Goal: Information Seeking & Learning: Learn about a topic

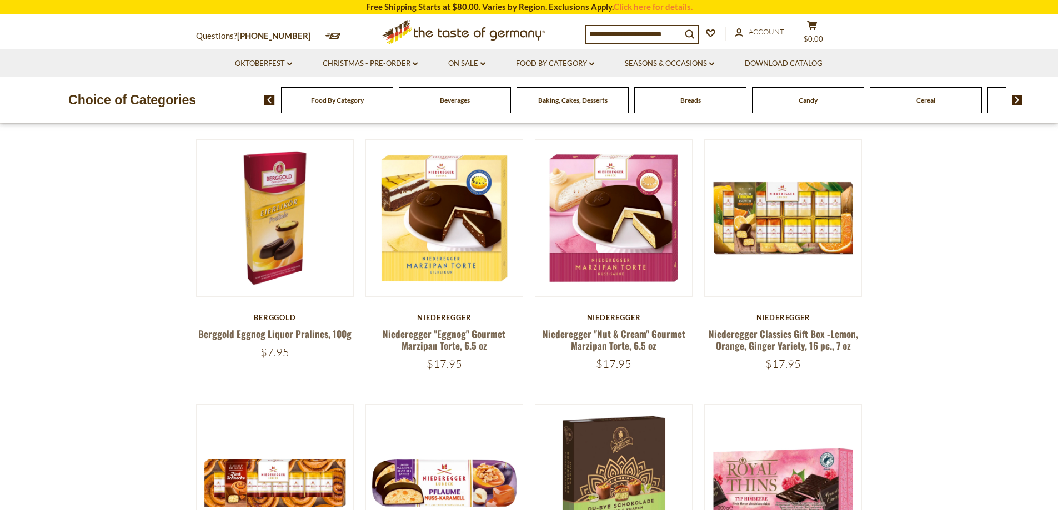
scroll to position [374, 0]
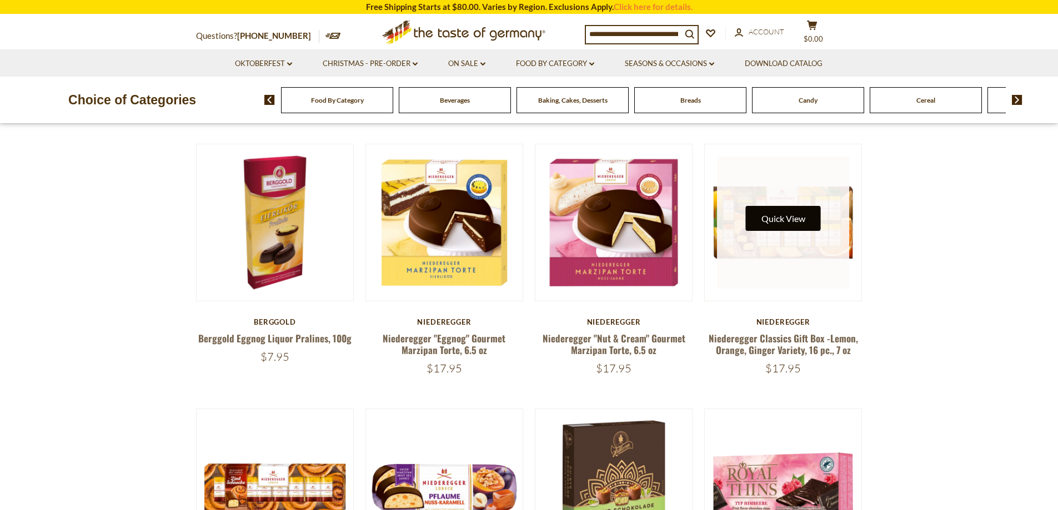
click at [801, 220] on button "Quick View" at bounding box center [783, 218] width 75 height 25
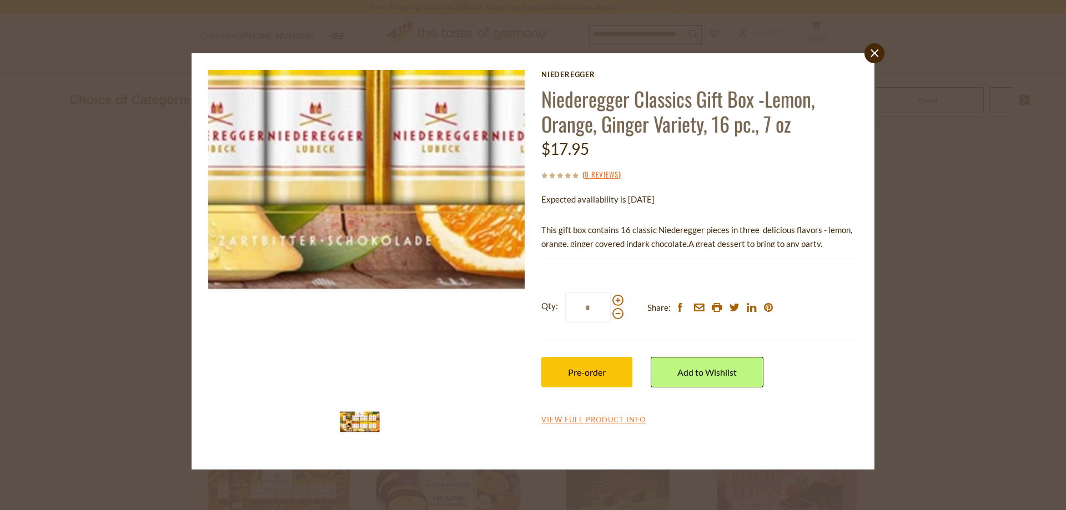
drag, startPoint x: 444, startPoint y: 296, endPoint x: 447, endPoint y: 307, distance: 11.1
click at [447, 307] on img at bounding box center [366, 228] width 317 height 317
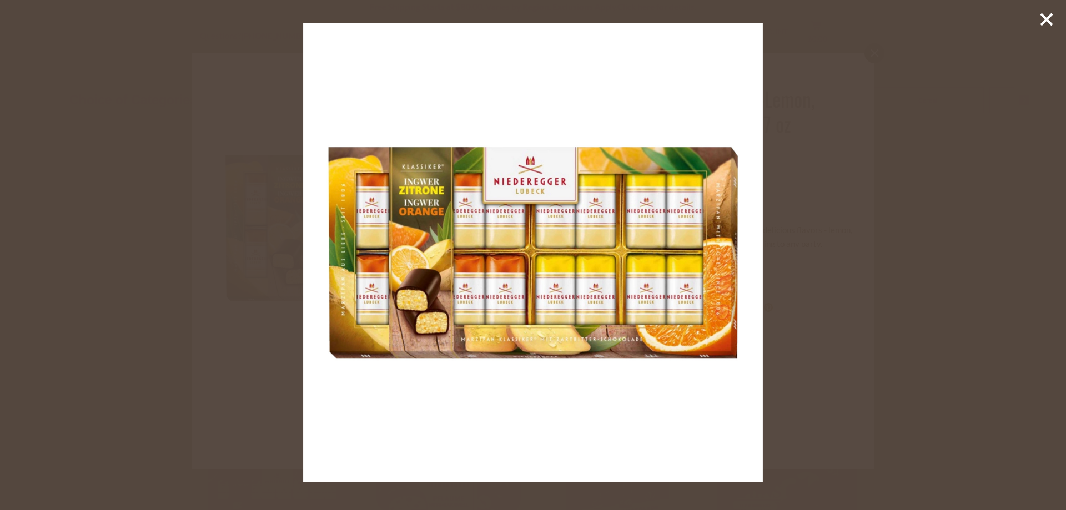
click at [1046, 17] on icon at bounding box center [1047, 19] width 17 height 17
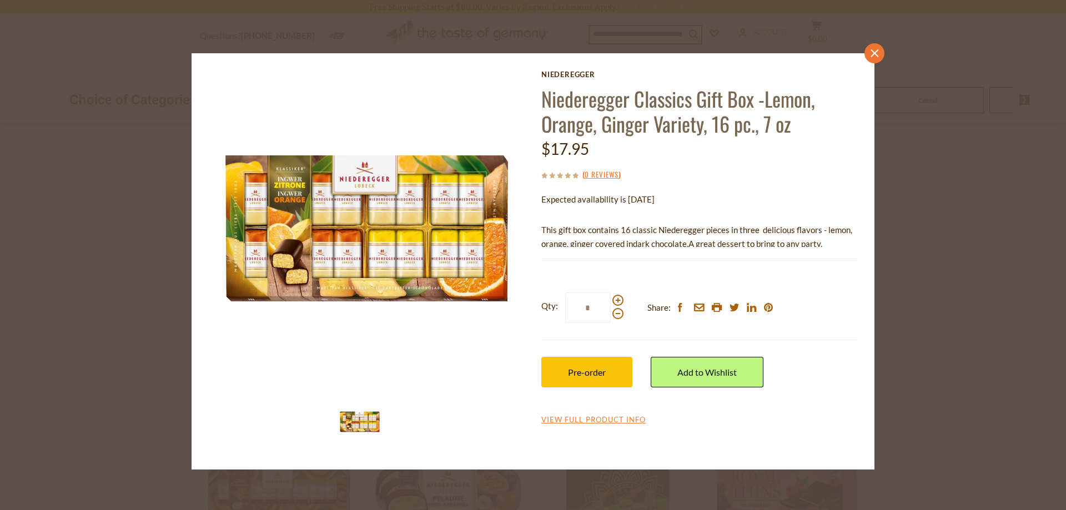
click at [880, 57] on link "close" at bounding box center [875, 53] width 20 height 20
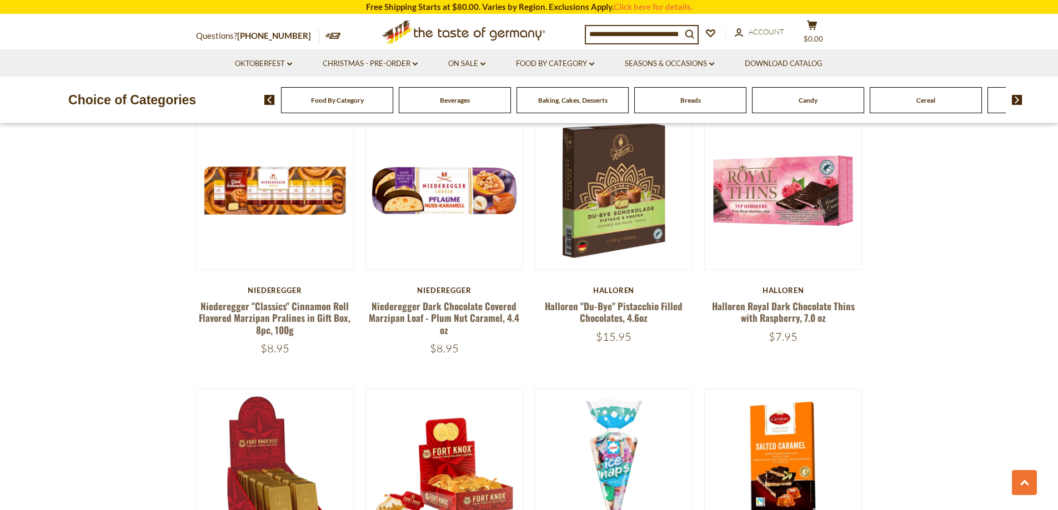
scroll to position [658, 0]
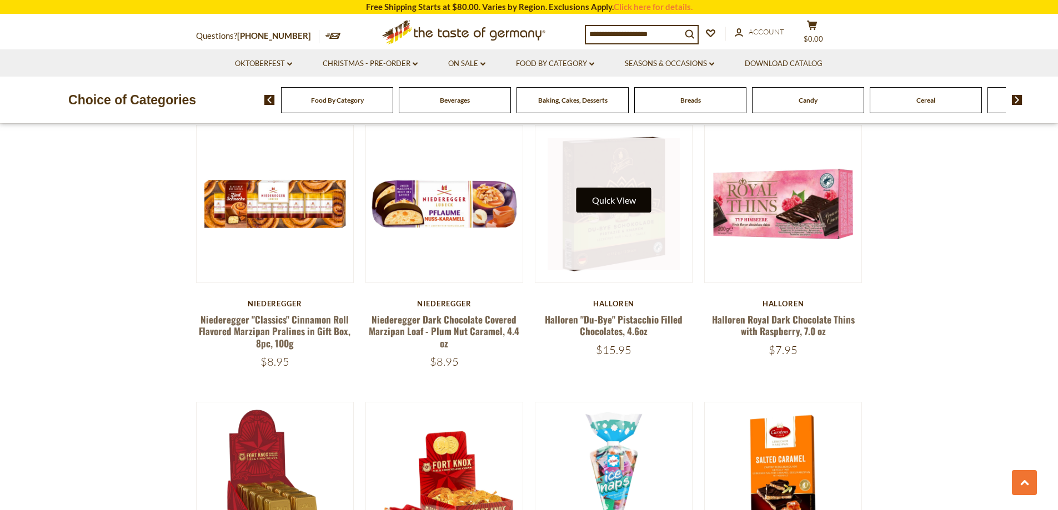
click at [595, 211] on button "Quick View" at bounding box center [613, 200] width 75 height 25
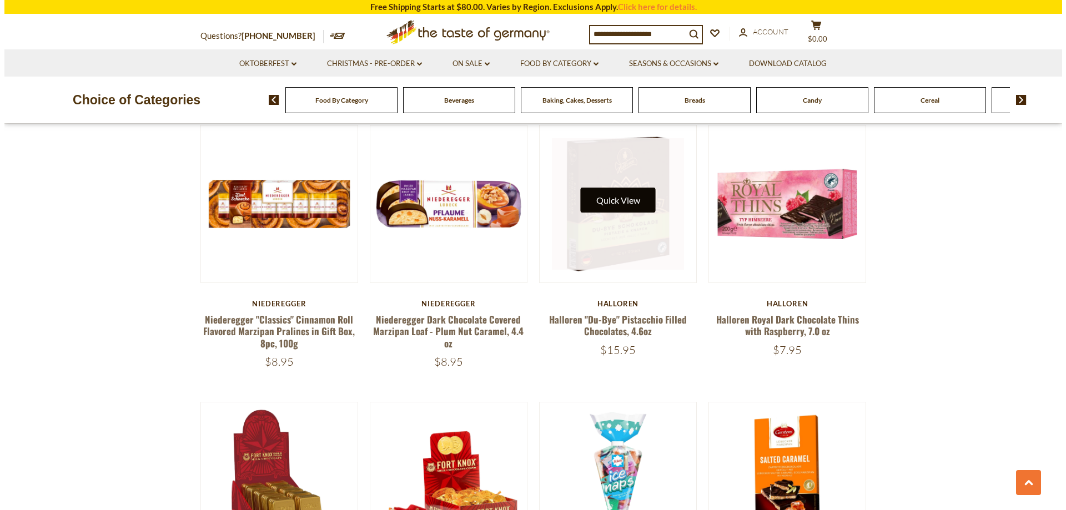
scroll to position [660, 0]
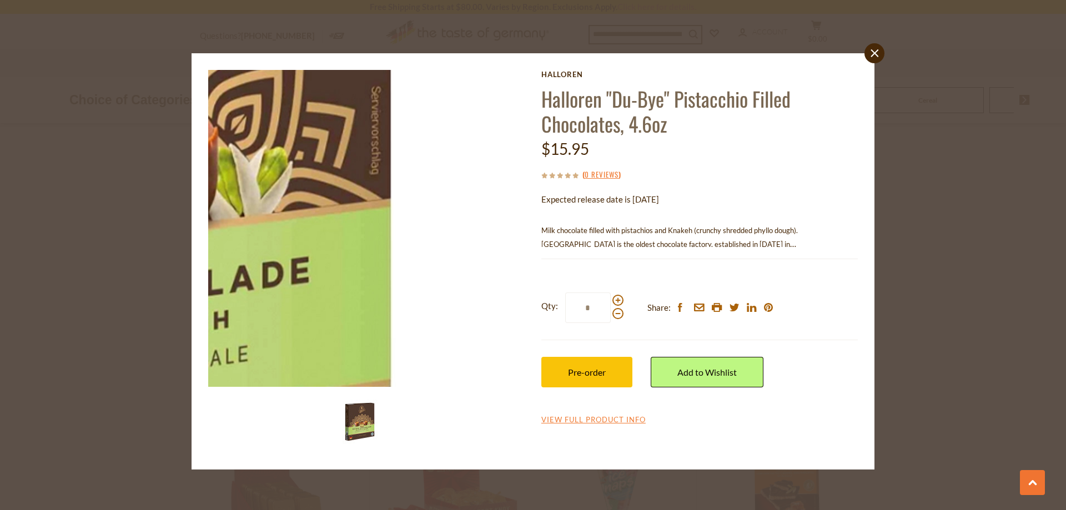
drag, startPoint x: 362, startPoint y: 327, endPoint x: 518, endPoint y: 240, distance: 178.5
click at [518, 240] on img at bounding box center [366, 228] width 317 height 317
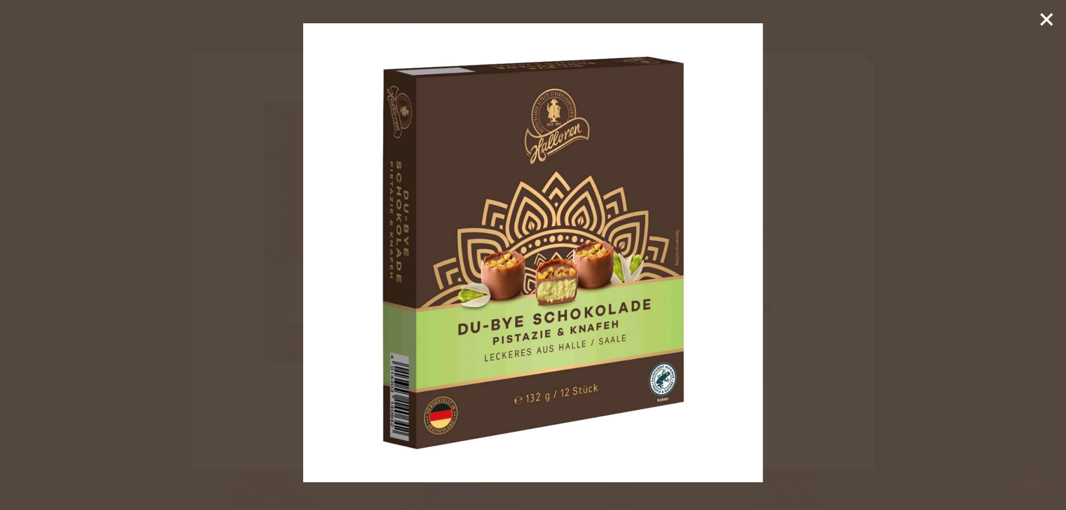
click at [528, 149] on img at bounding box center [532, 252] width 459 height 459
click at [1050, 16] on line at bounding box center [1046, 19] width 11 height 11
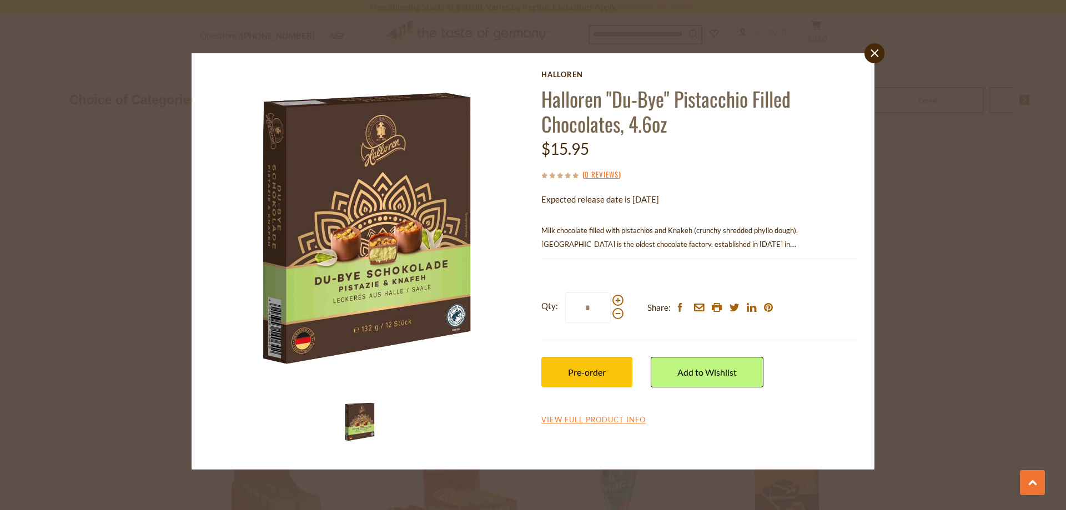
click at [872, 53] on icon "close" at bounding box center [875, 53] width 8 height 8
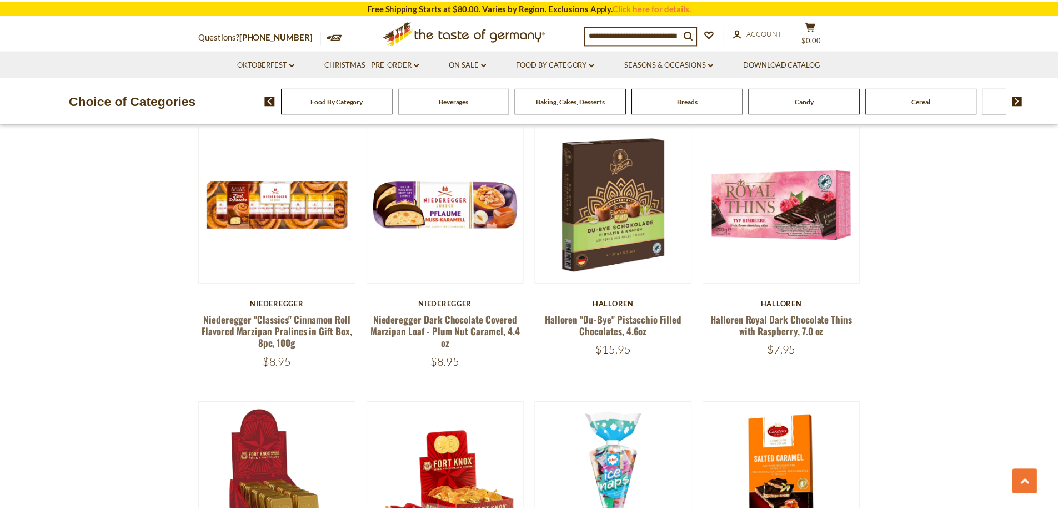
scroll to position [658, 0]
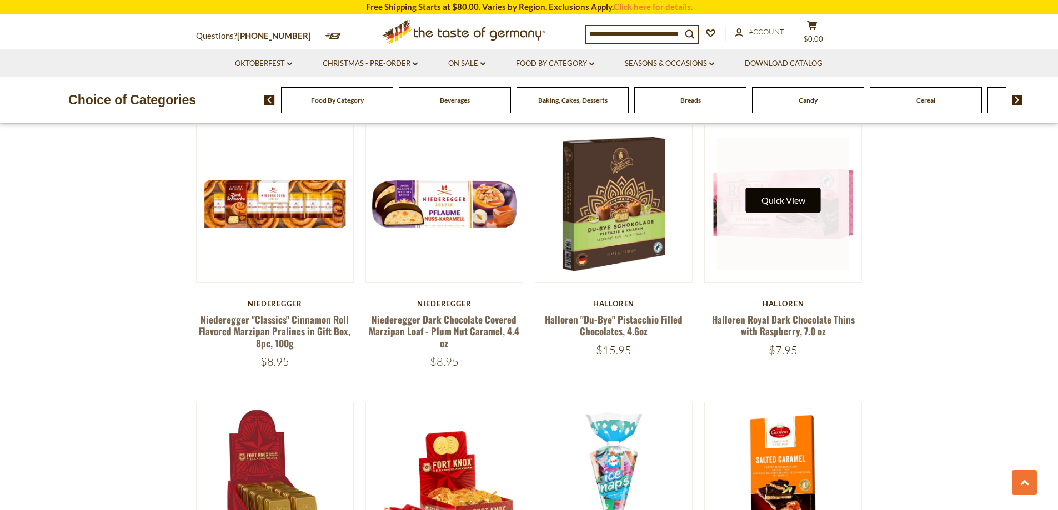
click at [789, 200] on button "Quick View" at bounding box center [783, 200] width 75 height 25
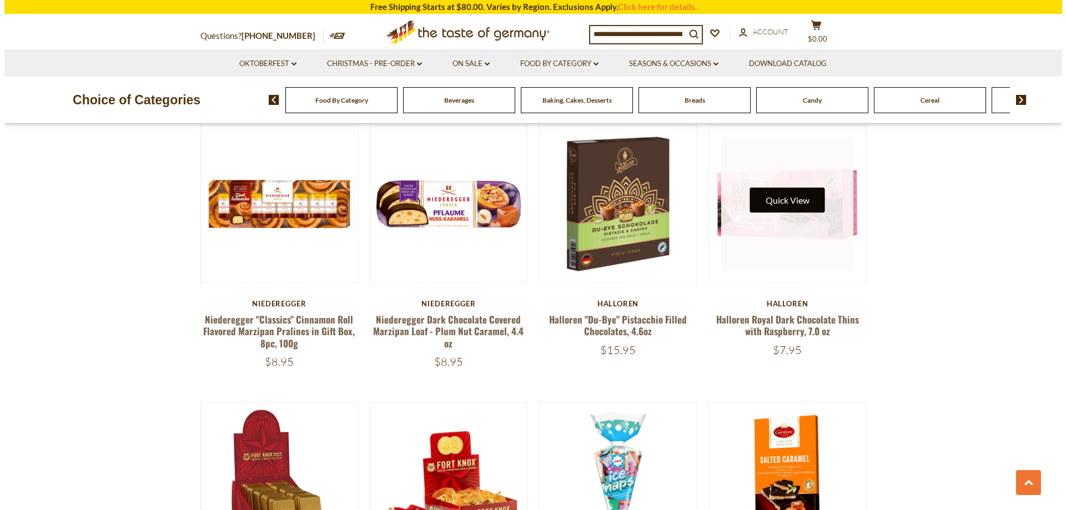
scroll to position [660, 0]
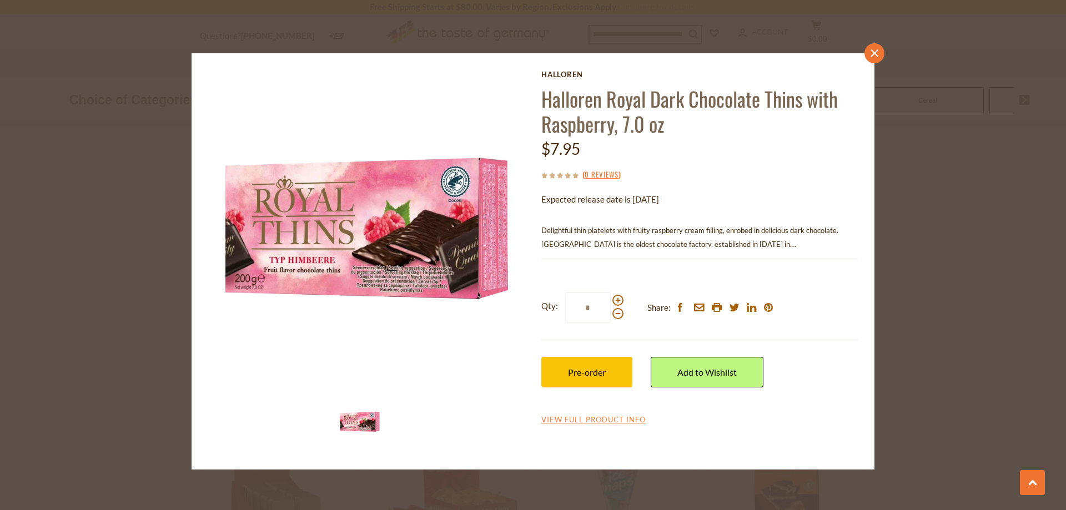
click at [874, 56] on icon "close" at bounding box center [875, 53] width 8 height 8
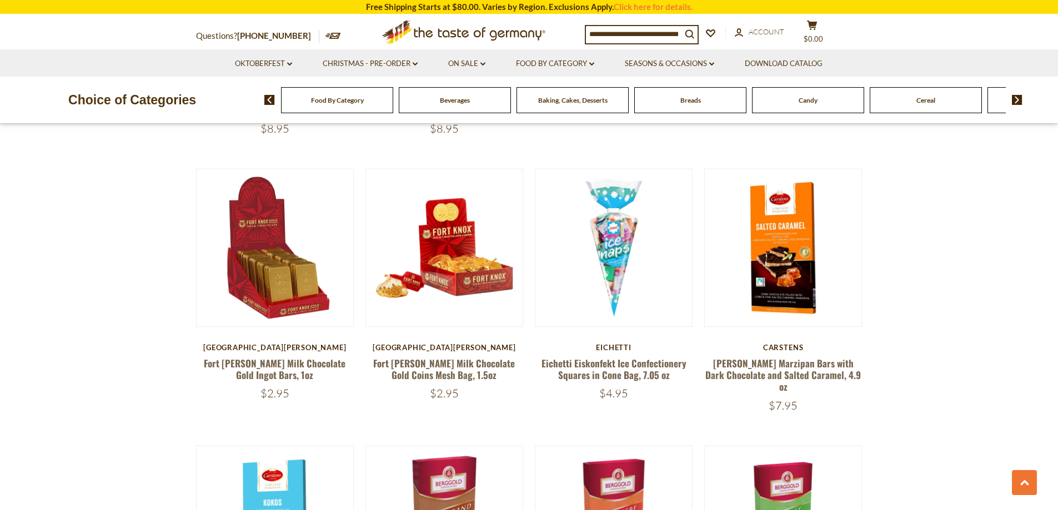
scroll to position [905, 0]
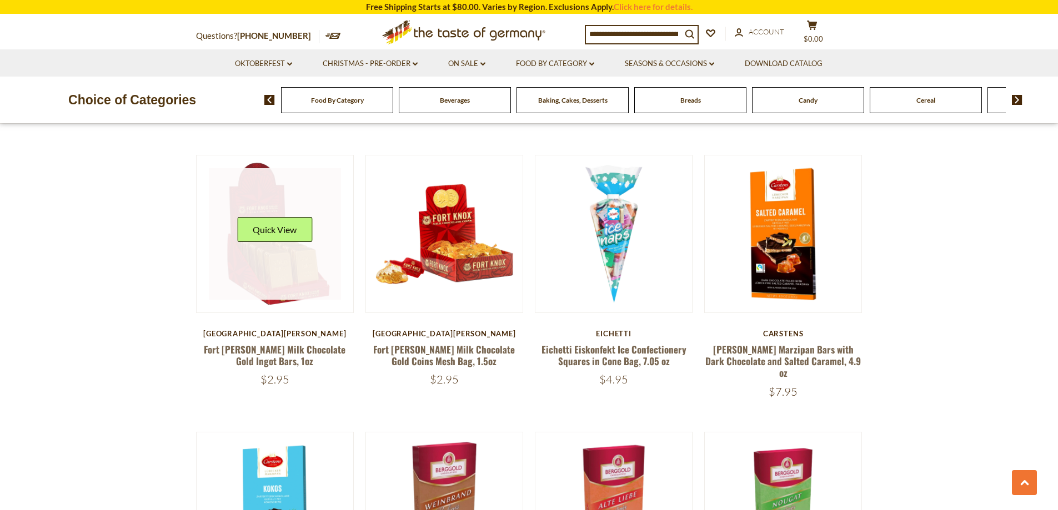
click at [287, 248] on div "Quick View" at bounding box center [274, 233] width 75 height 33
click at [282, 230] on button "Quick View" at bounding box center [274, 229] width 75 height 25
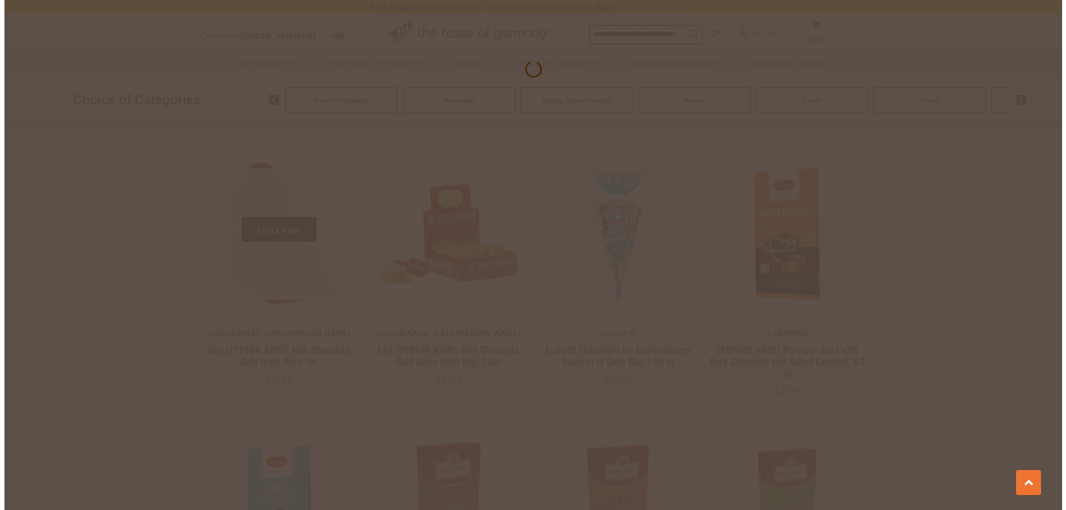
scroll to position [907, 0]
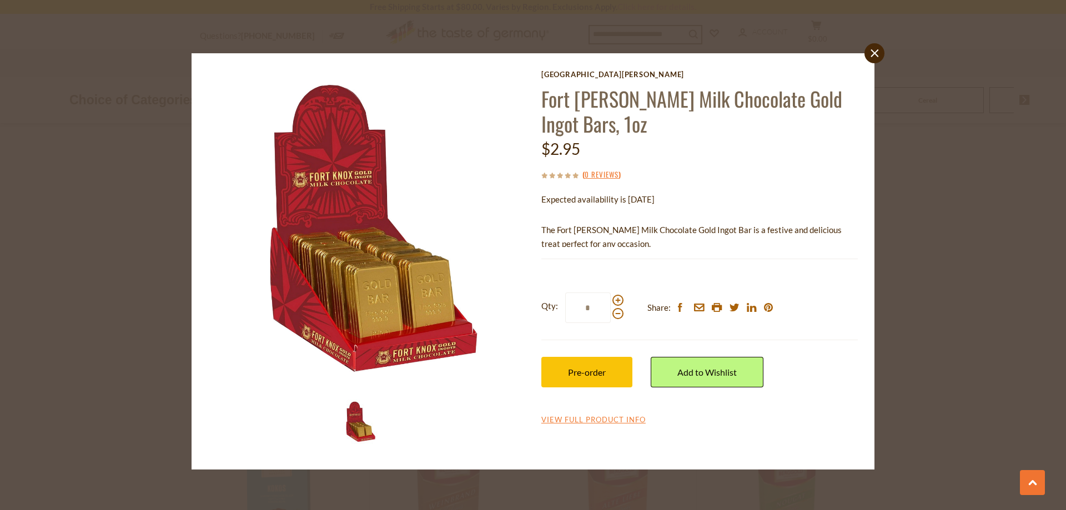
click at [876, 52] on icon "close" at bounding box center [875, 53] width 8 height 8
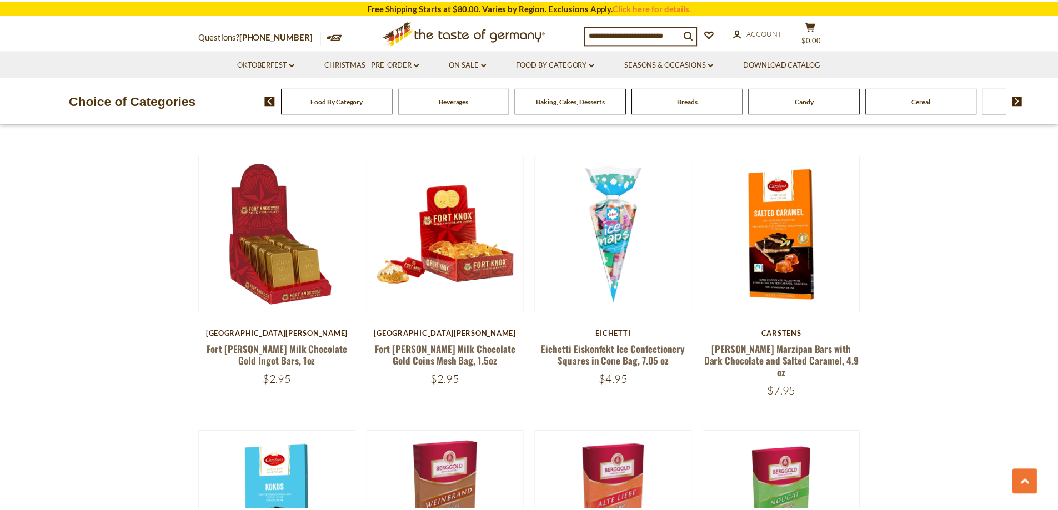
scroll to position [905, 0]
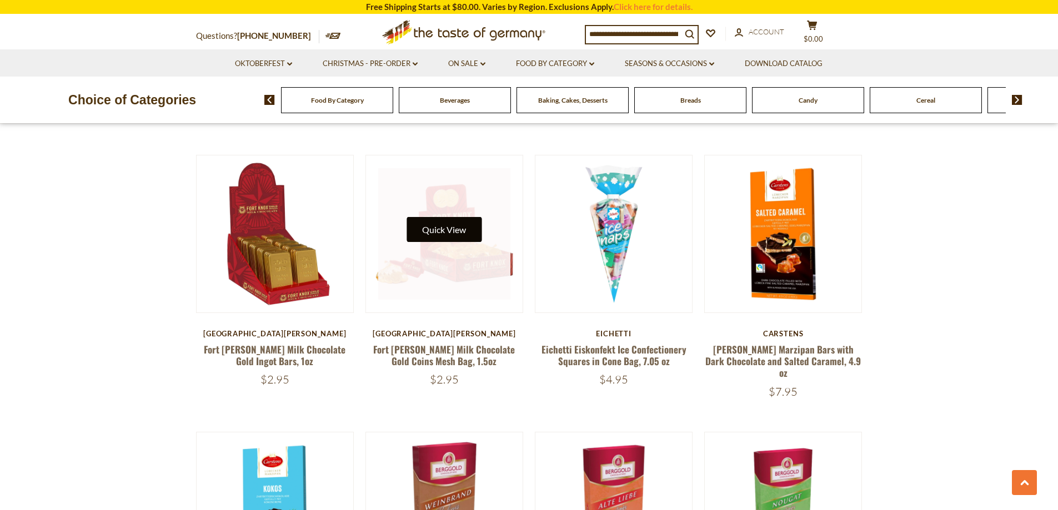
click at [440, 234] on button "Quick View" at bounding box center [444, 229] width 75 height 25
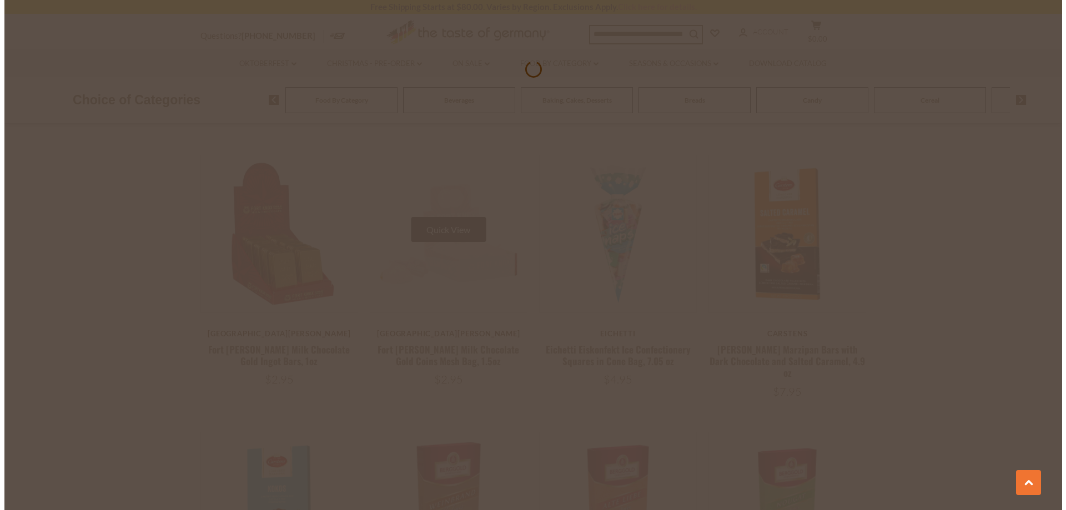
scroll to position [907, 0]
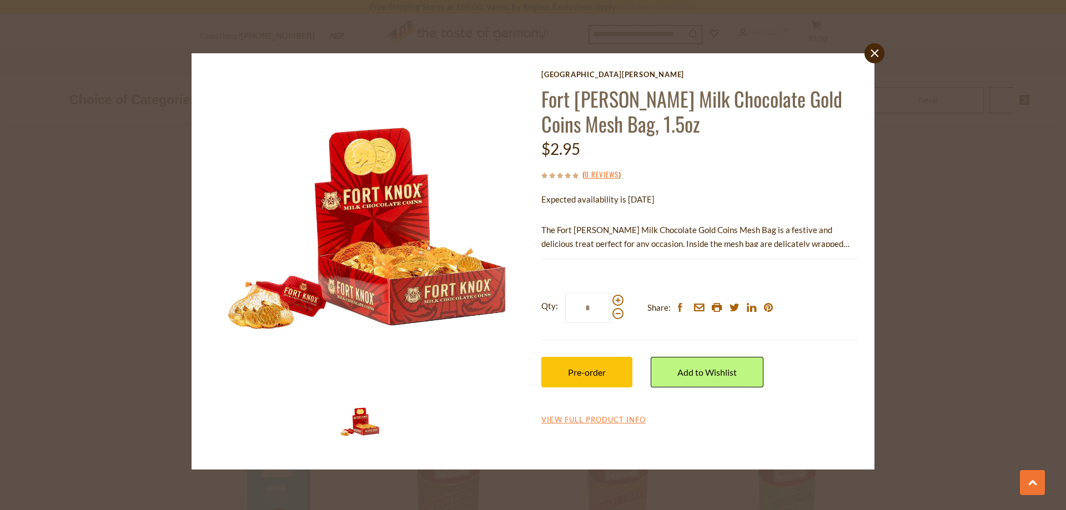
drag, startPoint x: 877, startPoint y: 52, endPoint x: 870, endPoint y: 58, distance: 9.5
click at [876, 52] on icon at bounding box center [875, 53] width 8 height 8
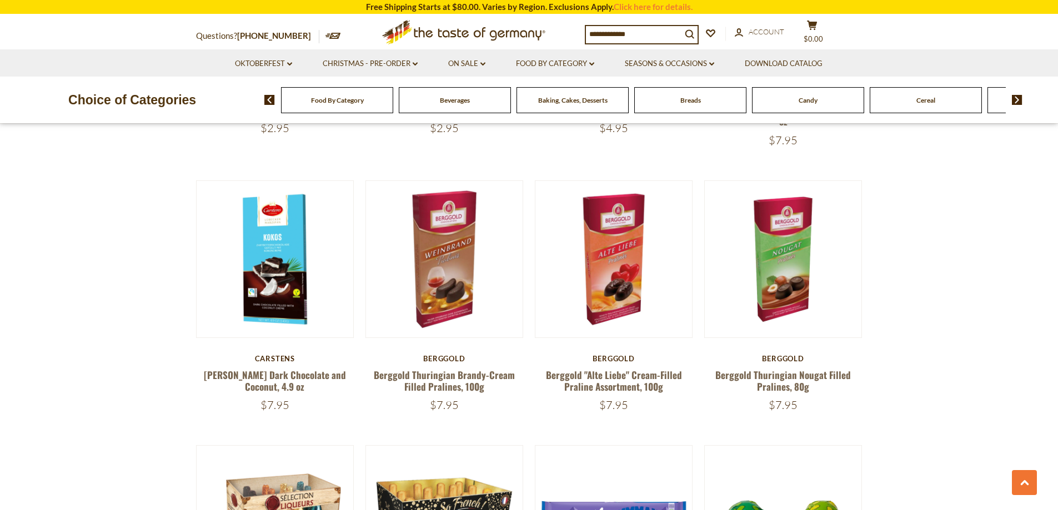
scroll to position [1207, 0]
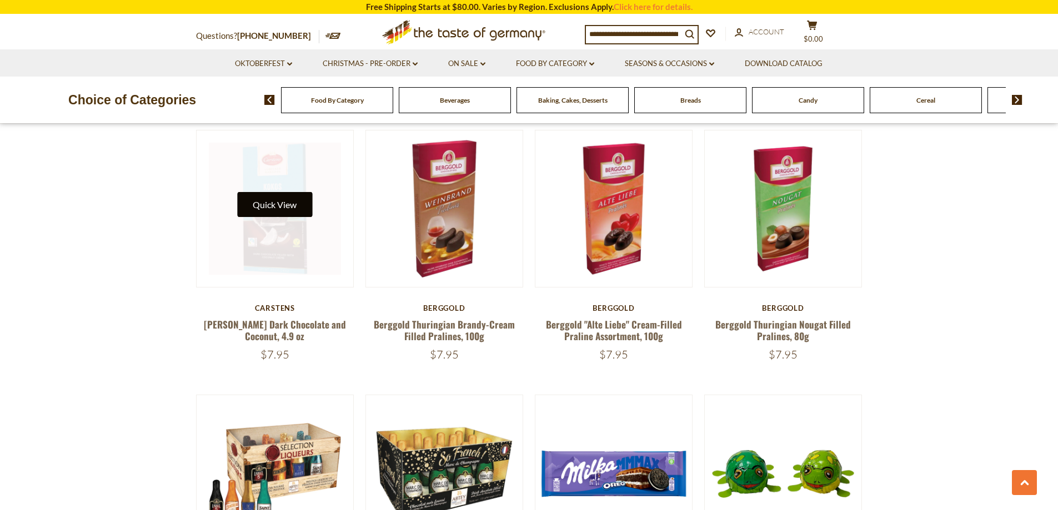
click at [265, 213] on button "Quick View" at bounding box center [274, 204] width 75 height 25
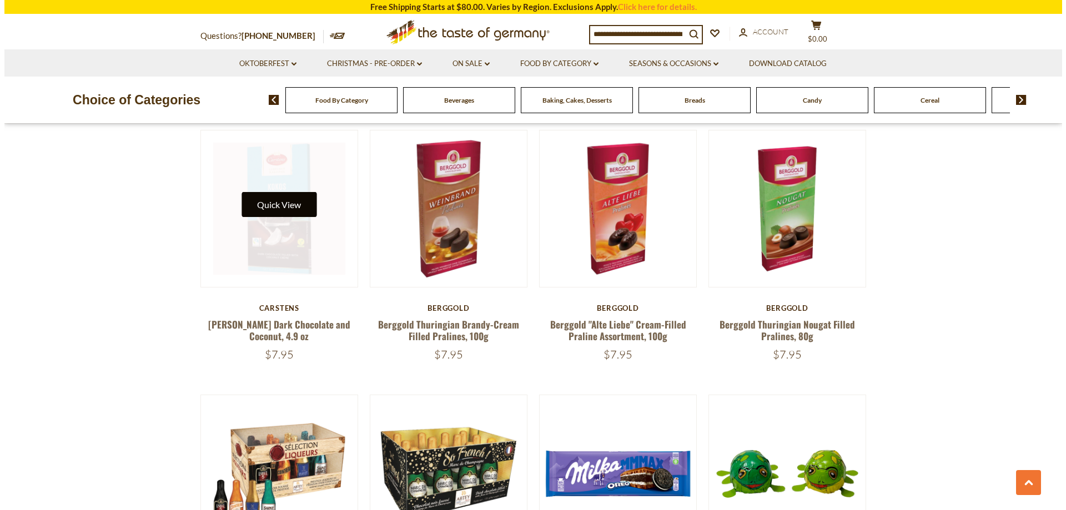
scroll to position [1210, 0]
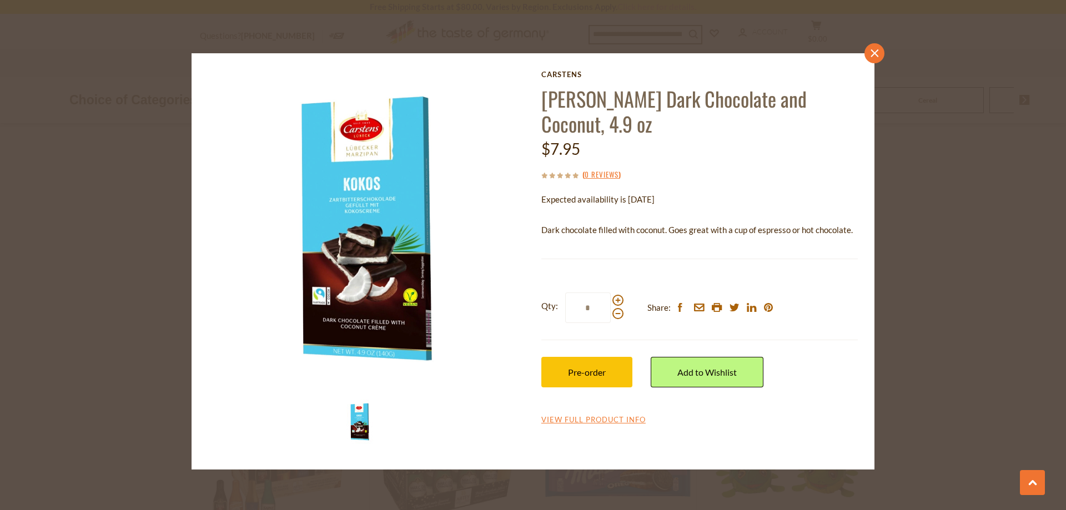
click at [875, 59] on link "close" at bounding box center [875, 53] width 20 height 20
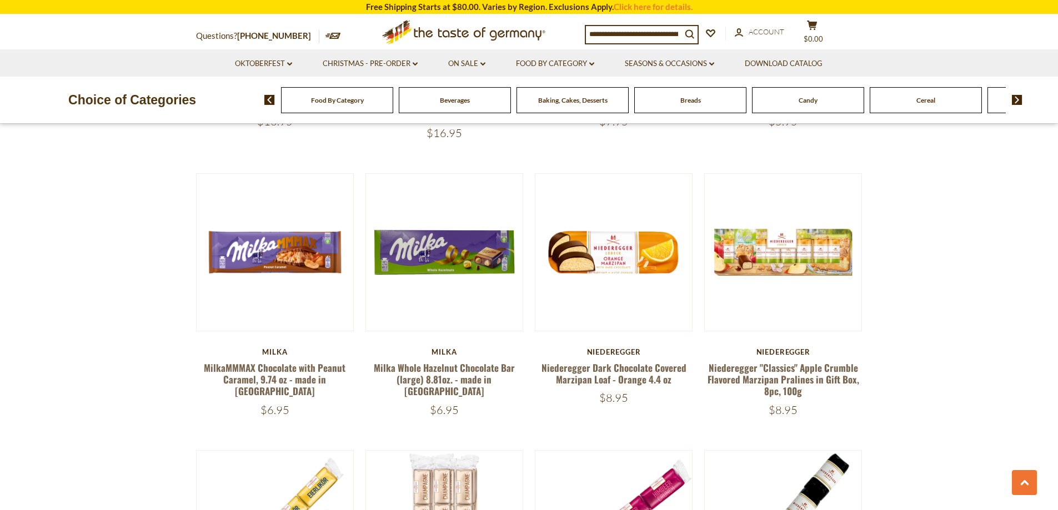
scroll to position [1738, 0]
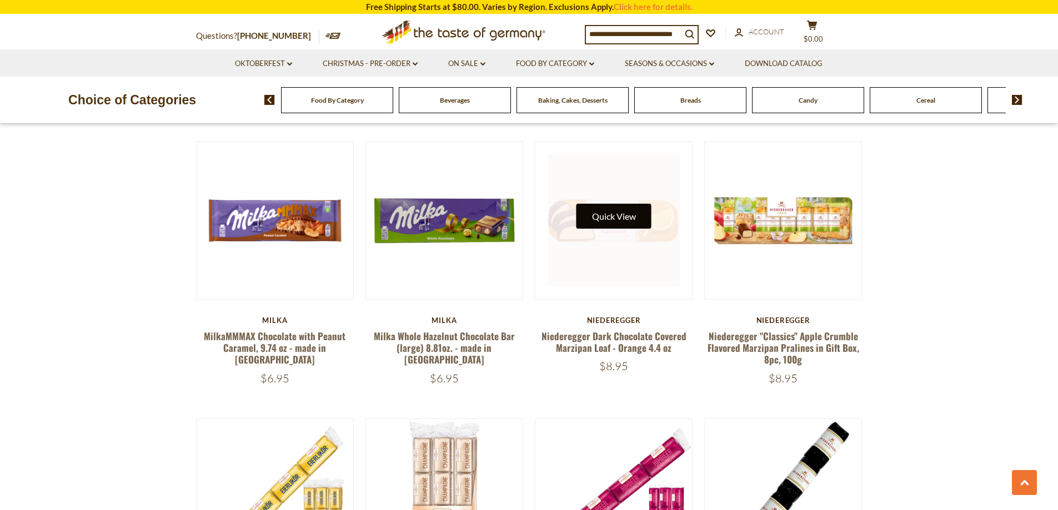
click at [613, 218] on button "Quick View" at bounding box center [613, 216] width 75 height 25
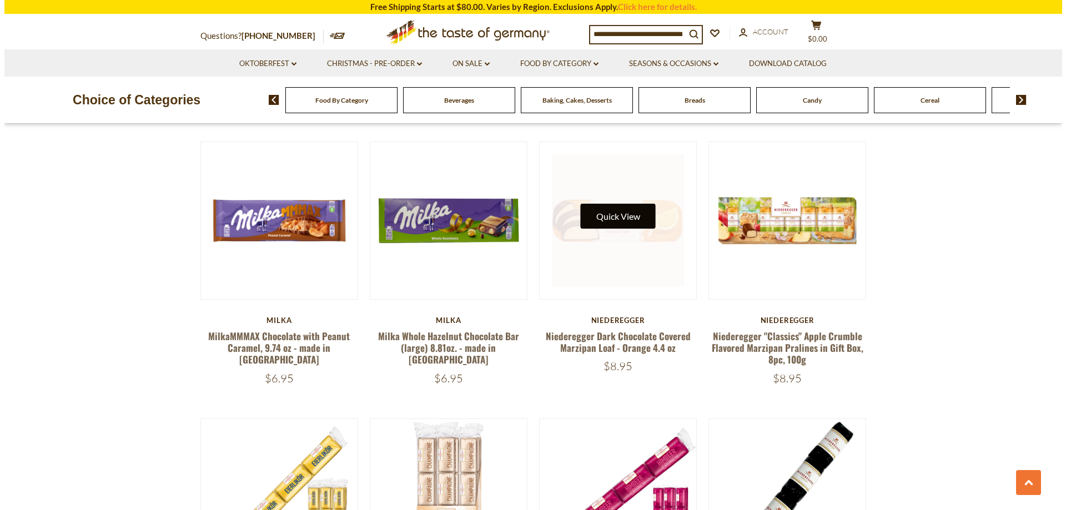
scroll to position [1740, 0]
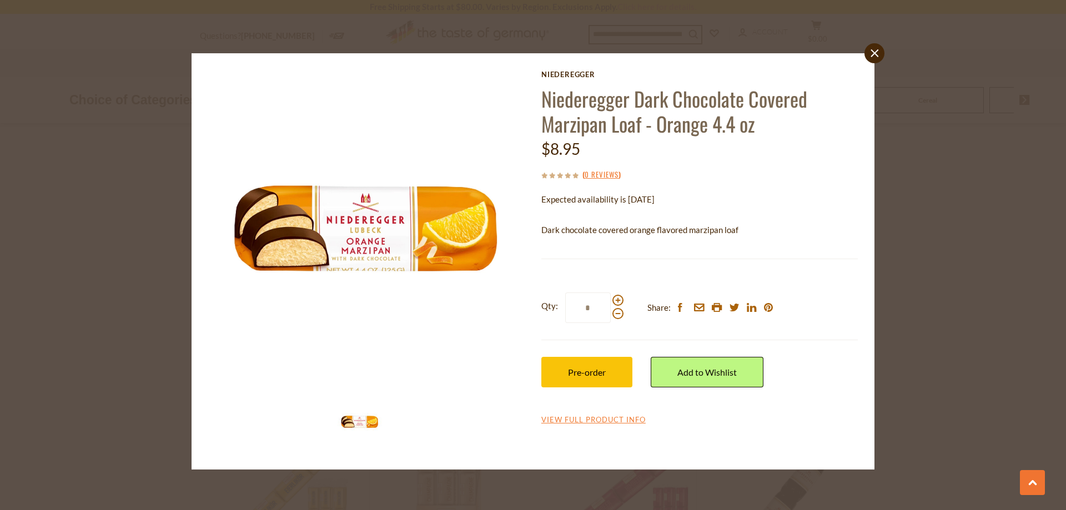
drag, startPoint x: 873, startPoint y: 56, endPoint x: 826, endPoint y: 101, distance: 65.2
click at [873, 55] on icon at bounding box center [875, 53] width 8 height 8
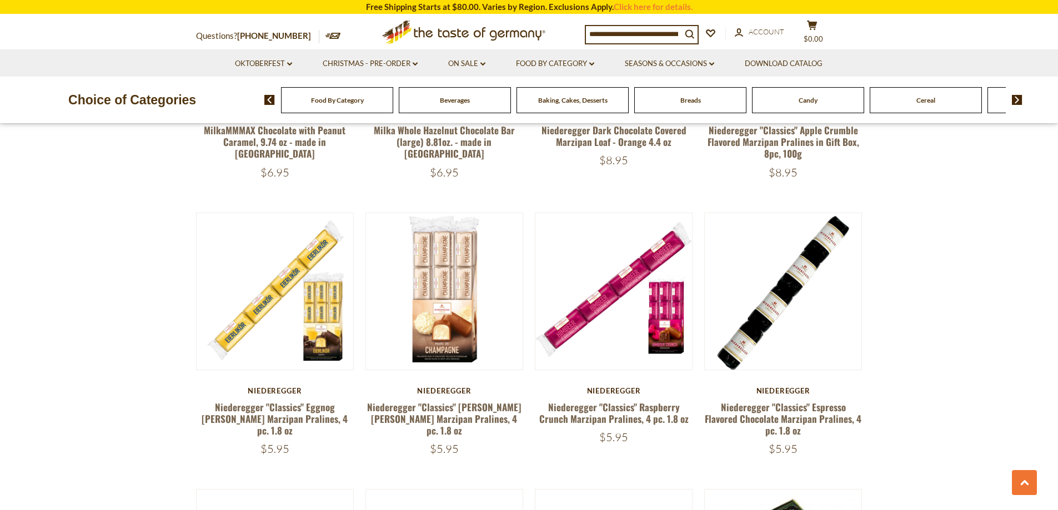
scroll to position [1972, 0]
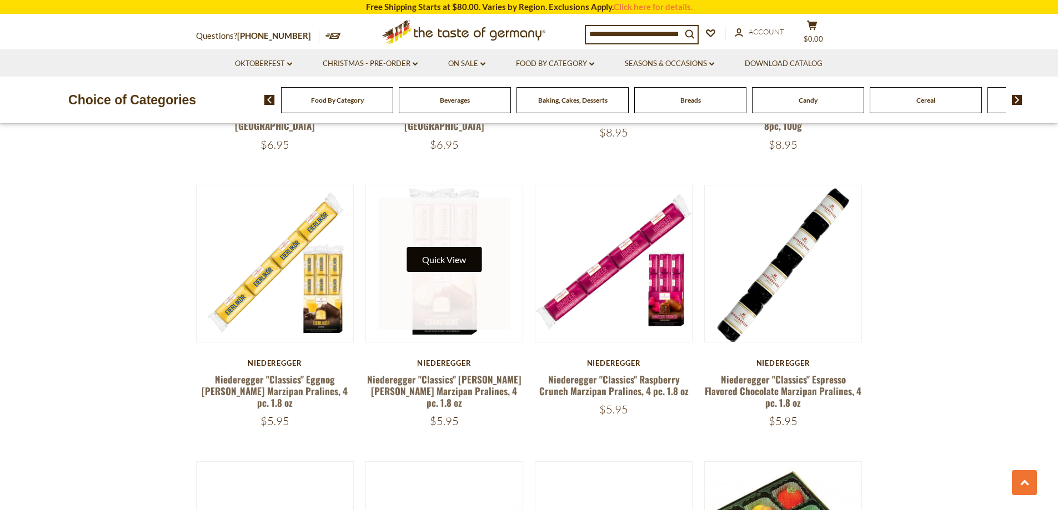
click at [455, 265] on button "Quick View" at bounding box center [444, 259] width 75 height 25
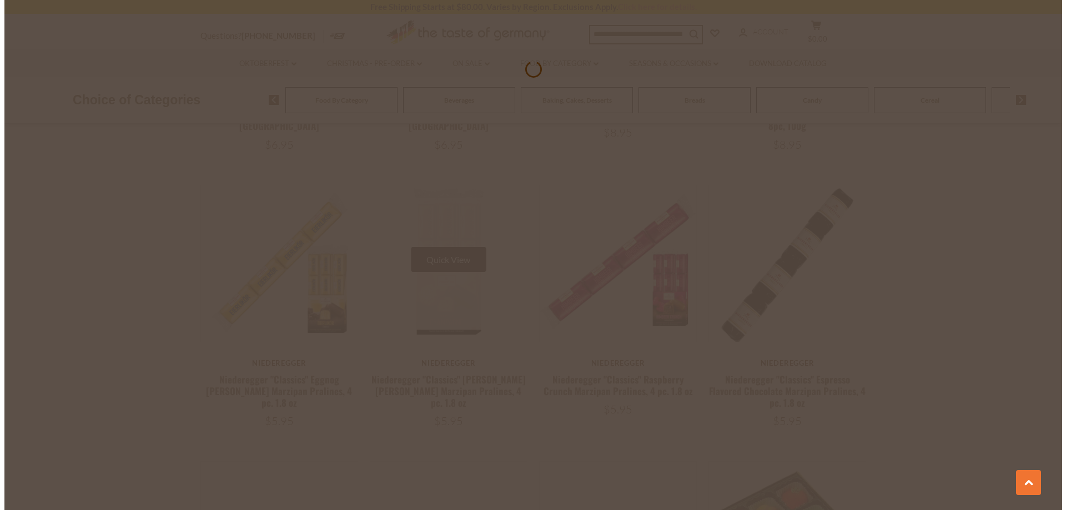
scroll to position [1974, 0]
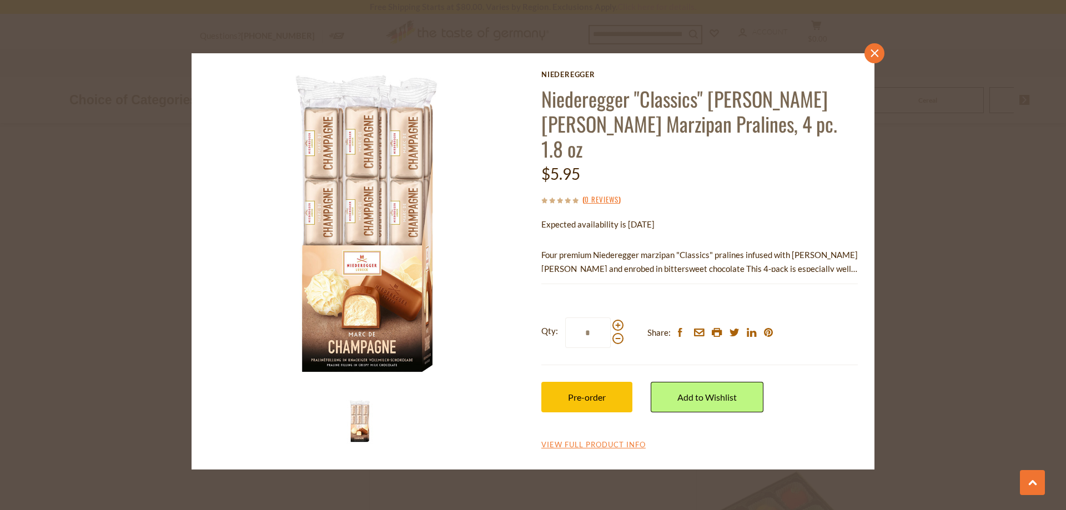
click at [877, 52] on icon at bounding box center [875, 53] width 8 height 8
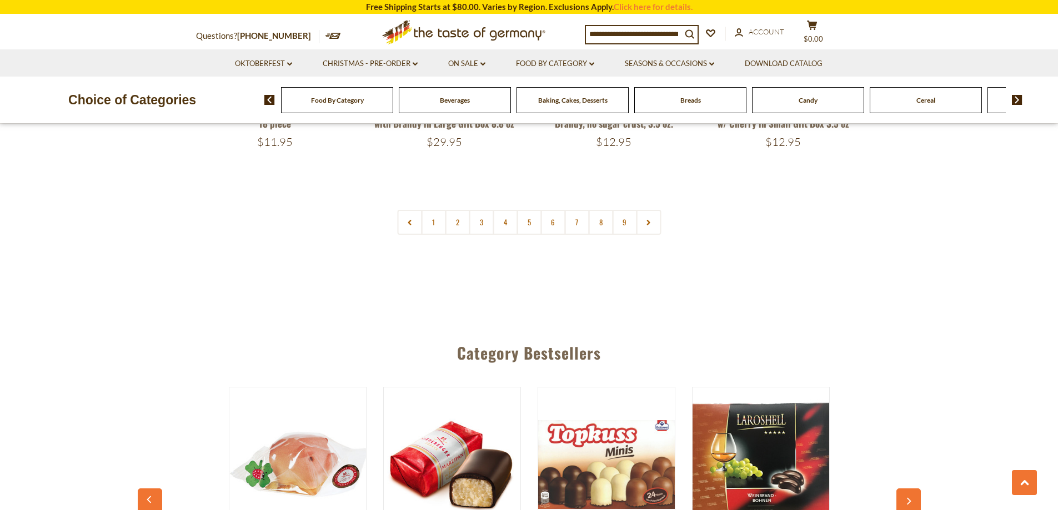
scroll to position [2722, 0]
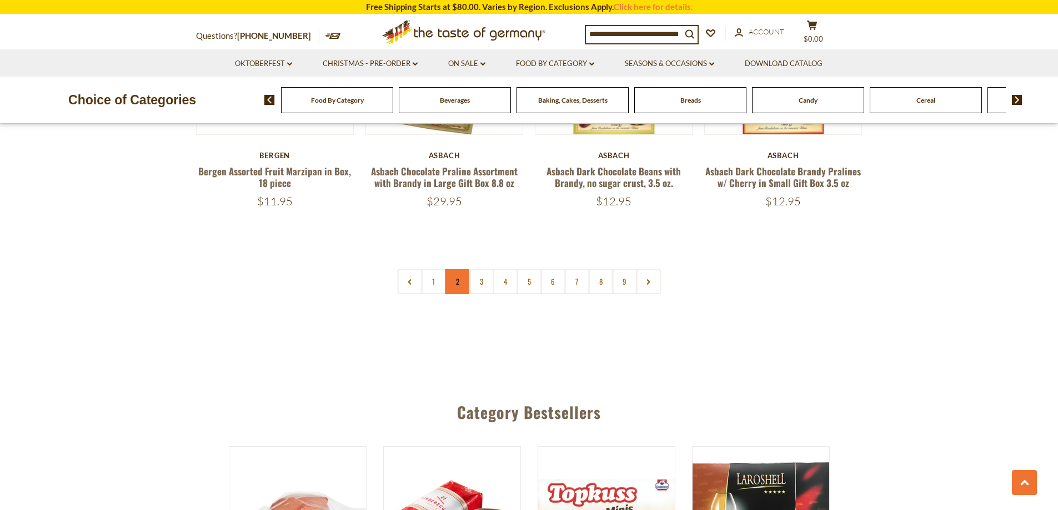
click at [453, 283] on link "2" at bounding box center [457, 281] width 25 height 25
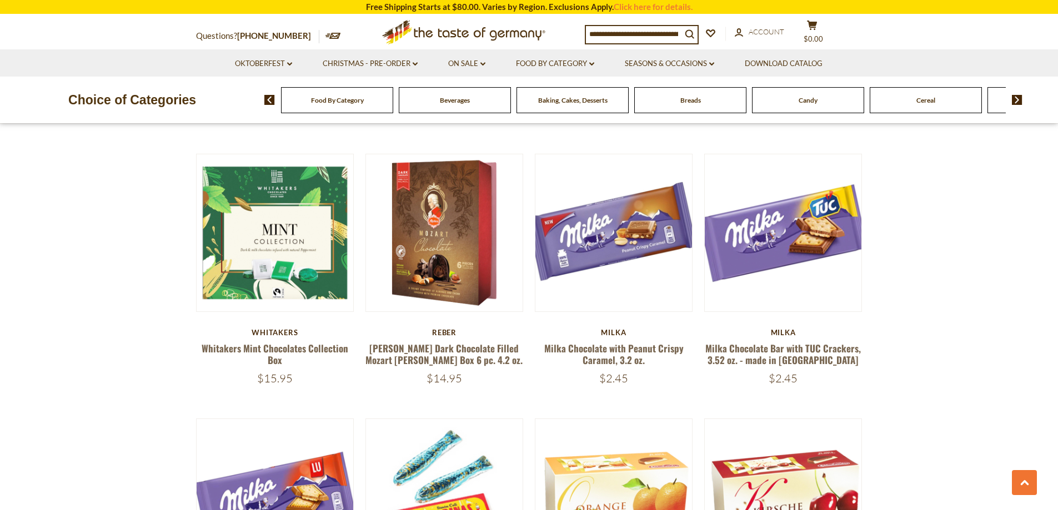
scroll to position [1200, 0]
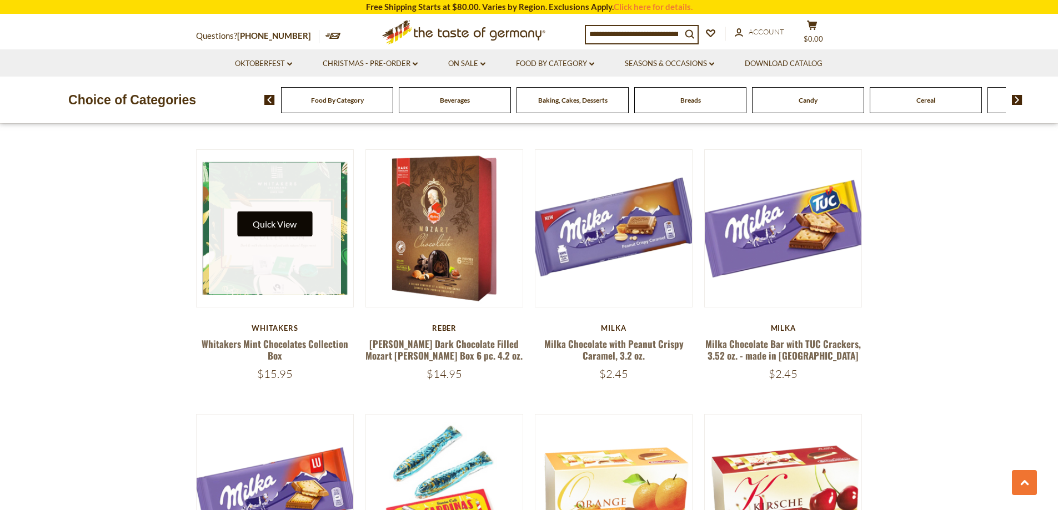
click at [280, 225] on button "Quick View" at bounding box center [274, 224] width 75 height 25
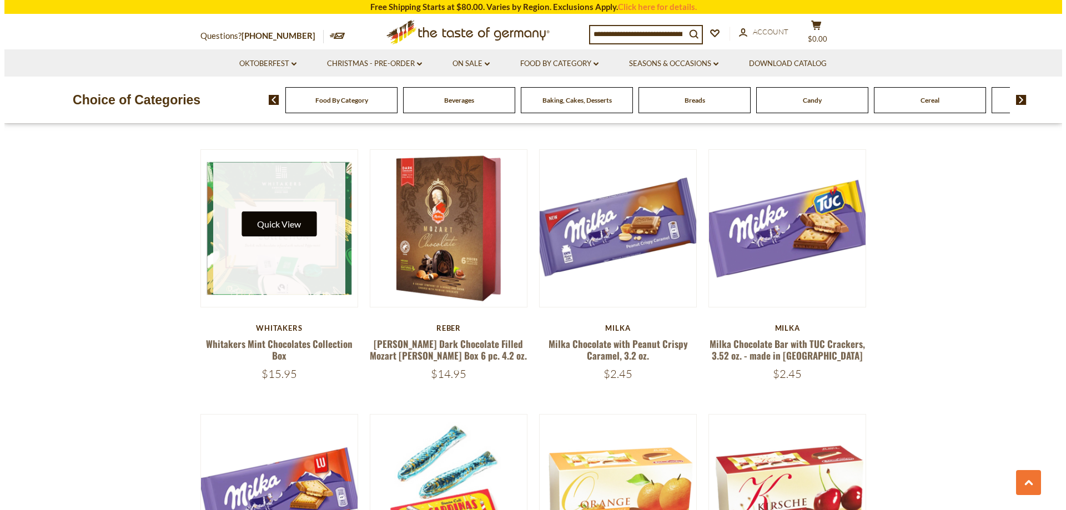
scroll to position [1202, 0]
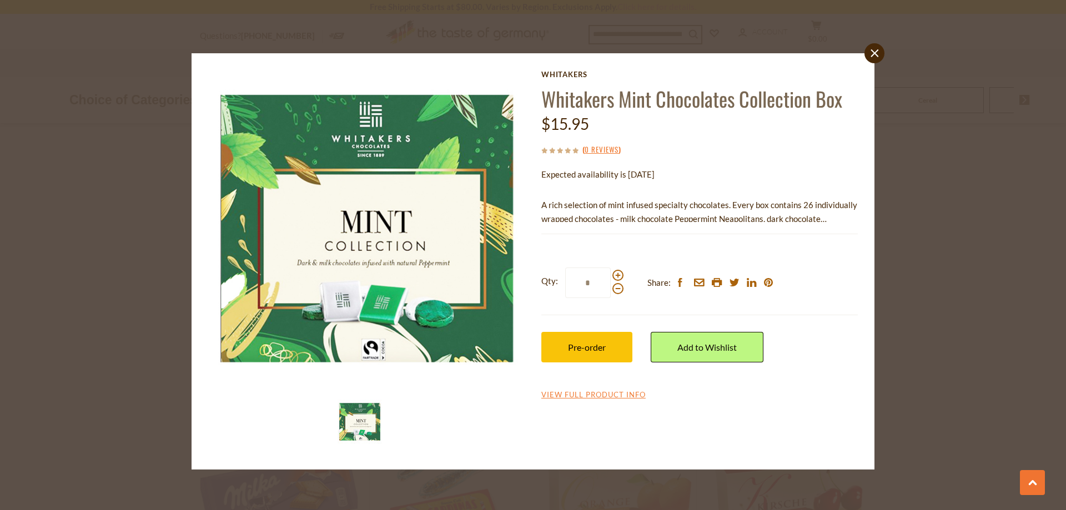
click at [875, 57] on icon "close" at bounding box center [875, 53] width 8 height 8
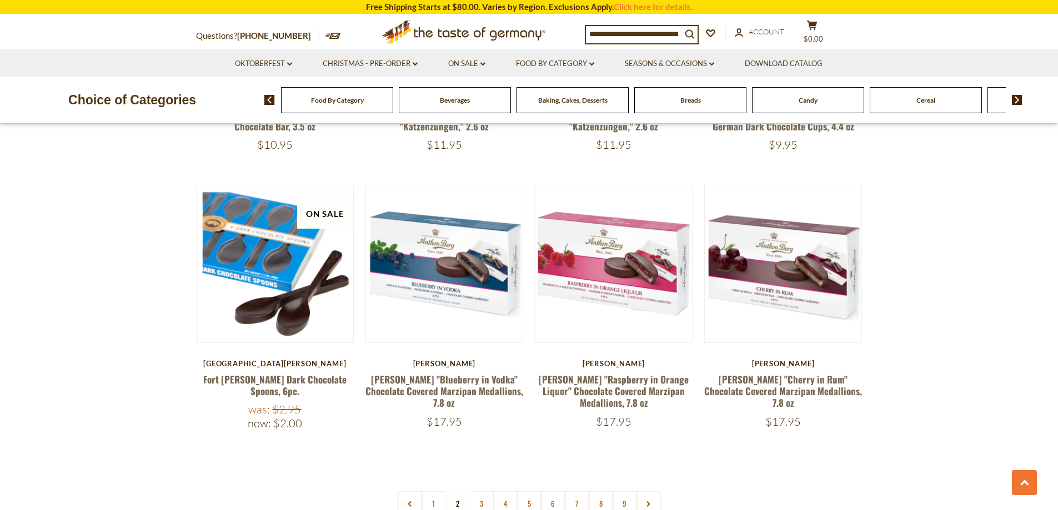
scroll to position [2523, 0]
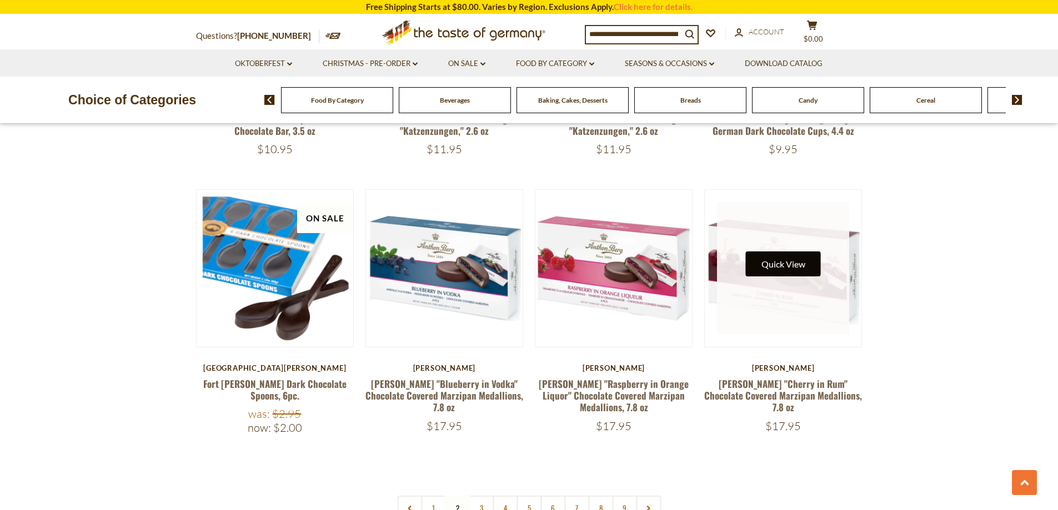
click at [759, 252] on button "Quick View" at bounding box center [783, 264] width 75 height 25
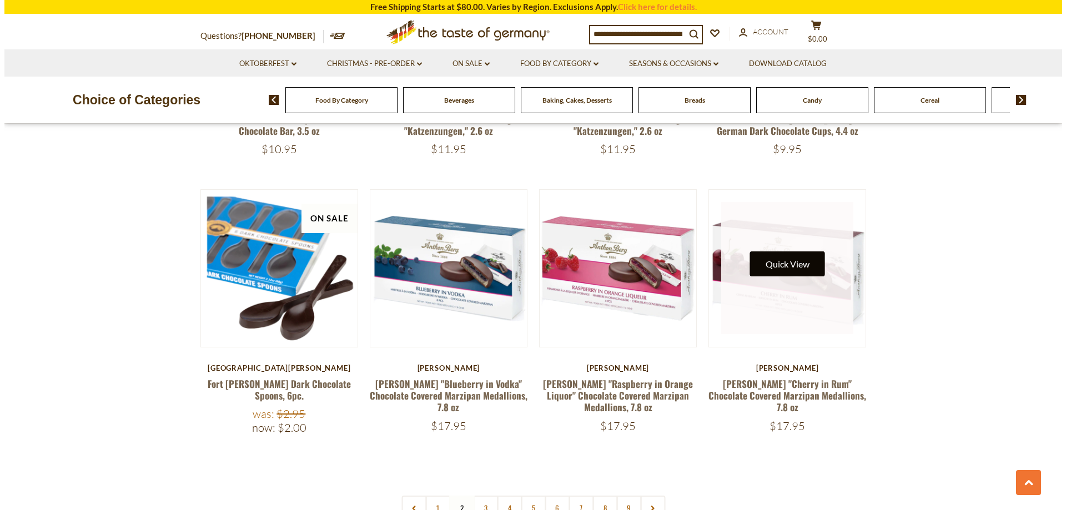
scroll to position [2525, 0]
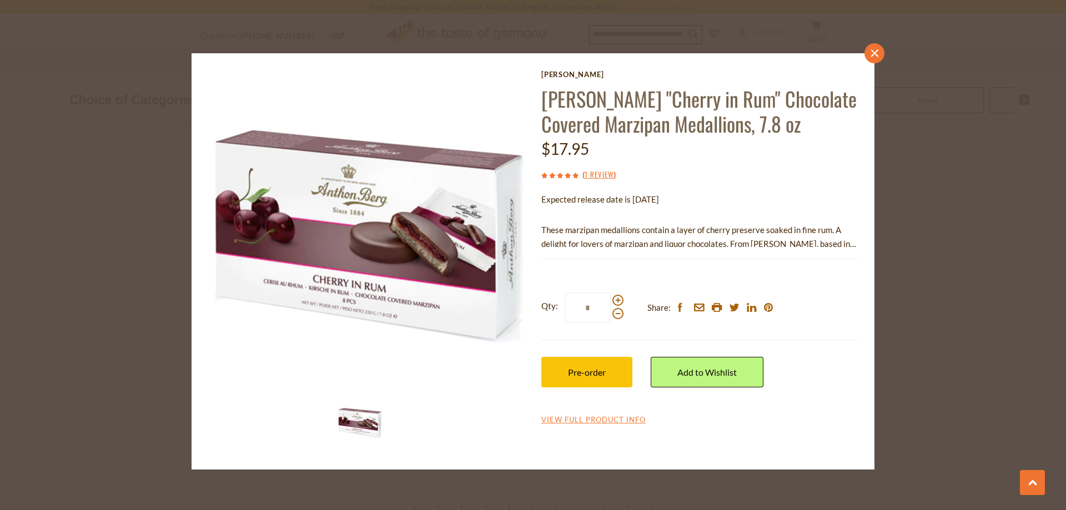
click at [875, 57] on icon "close" at bounding box center [875, 53] width 8 height 8
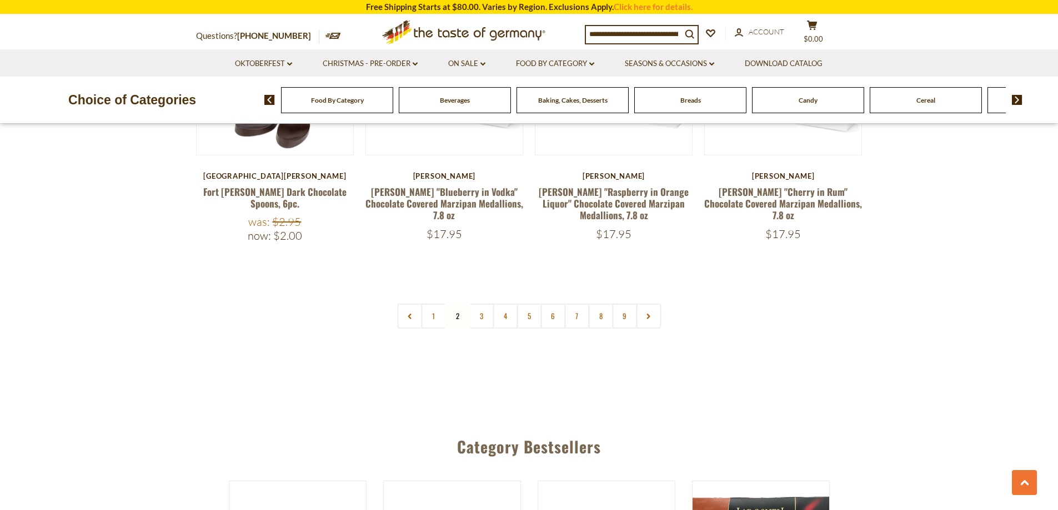
scroll to position [2711, 0]
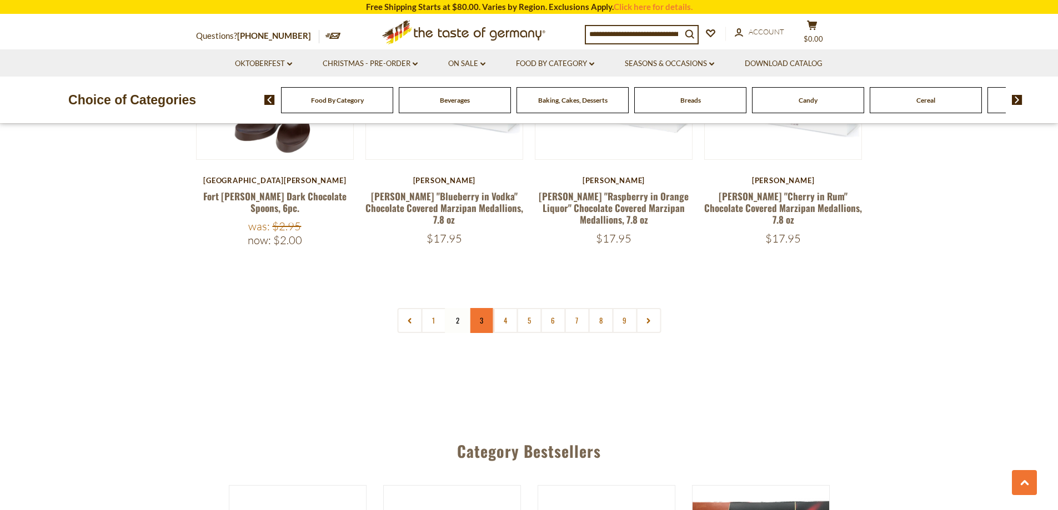
click at [478, 308] on link "3" at bounding box center [481, 320] width 25 height 25
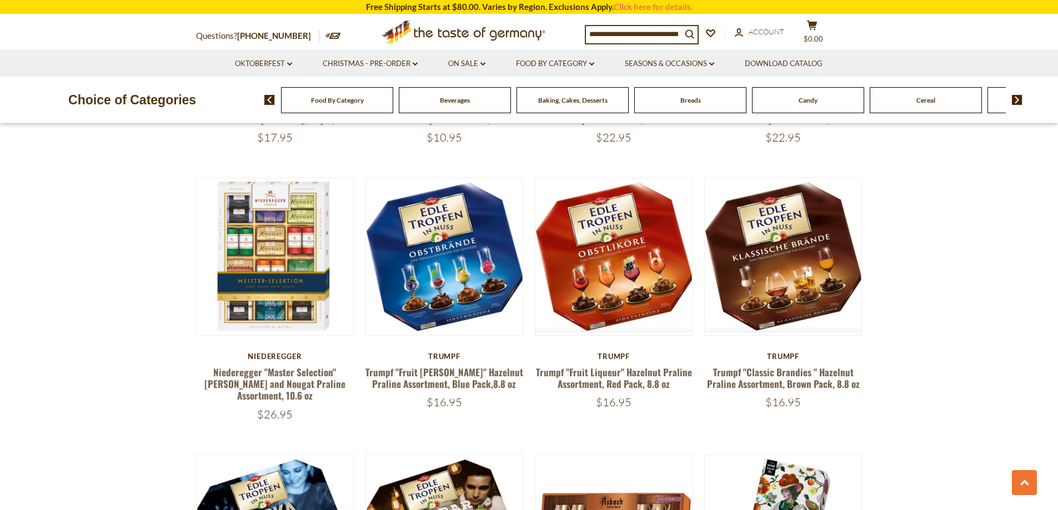
scroll to position [891, 0]
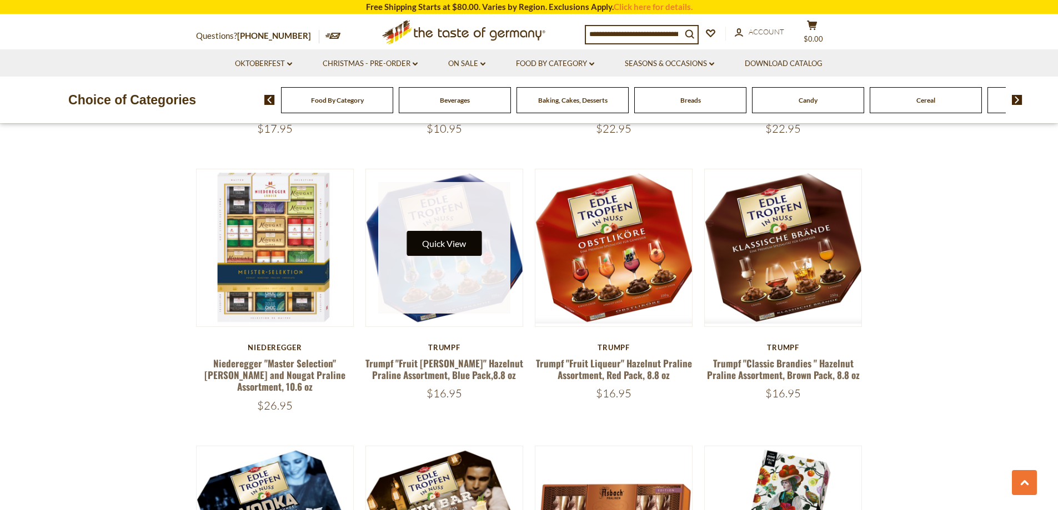
click at [416, 248] on button "Quick View" at bounding box center [444, 243] width 75 height 25
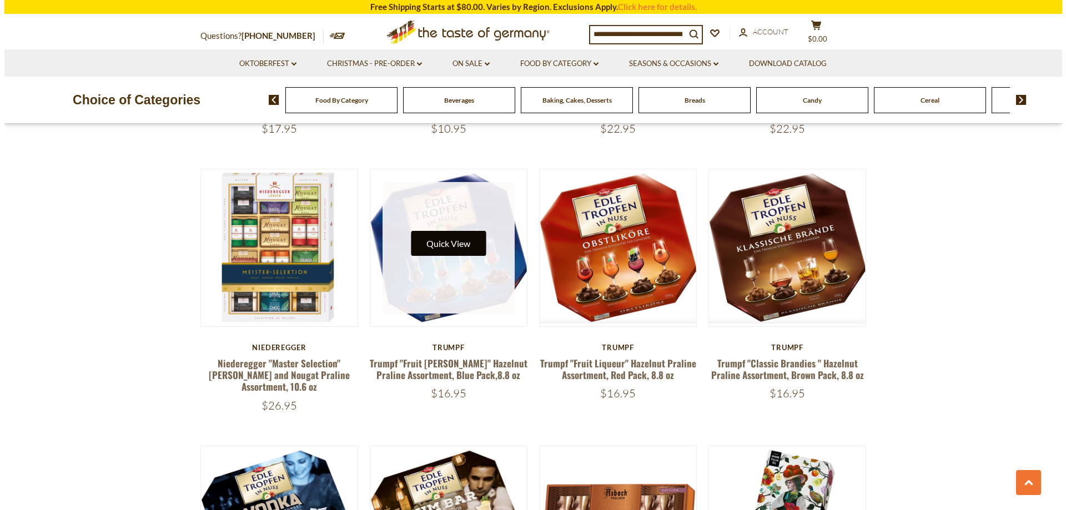
scroll to position [894, 0]
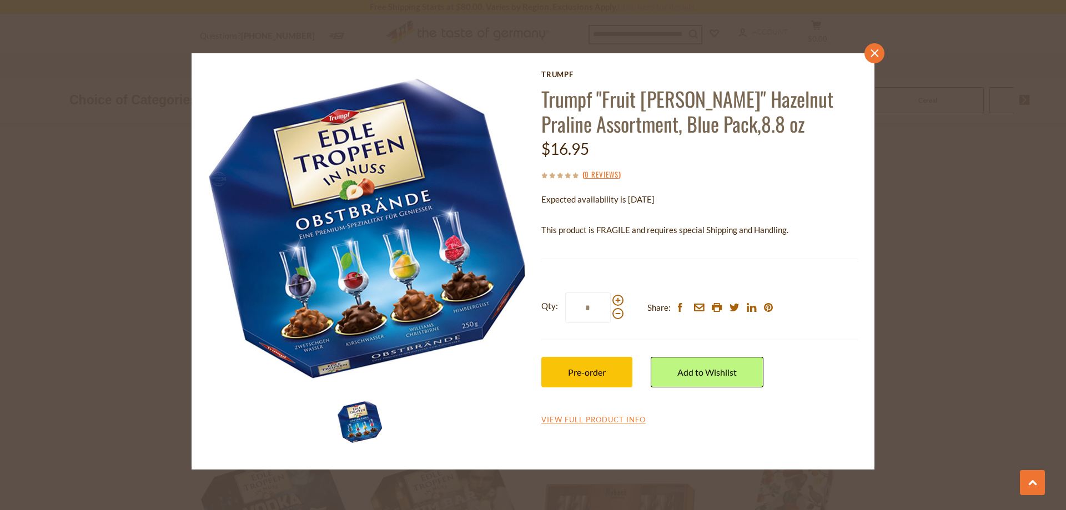
click at [875, 54] on icon "close" at bounding box center [875, 53] width 8 height 8
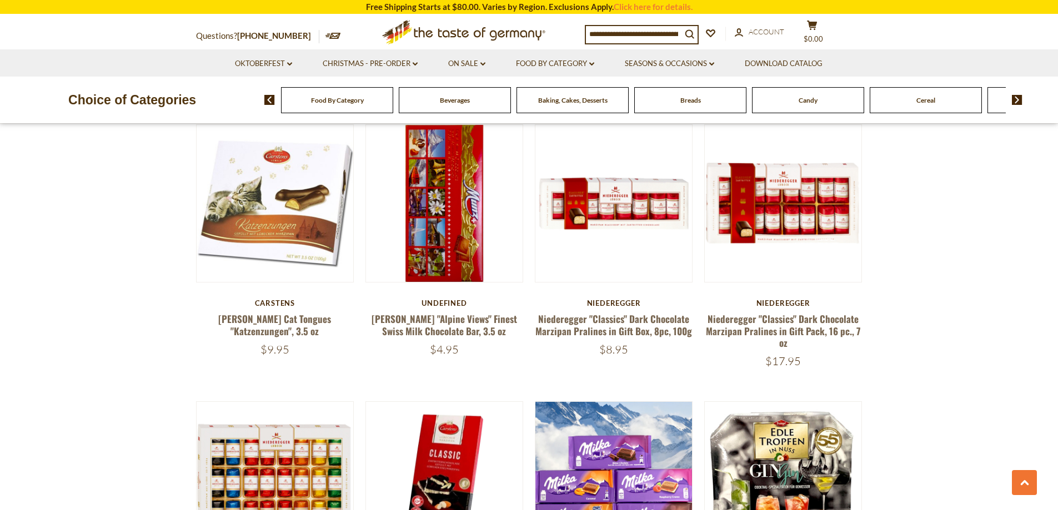
scroll to position [1480, 0]
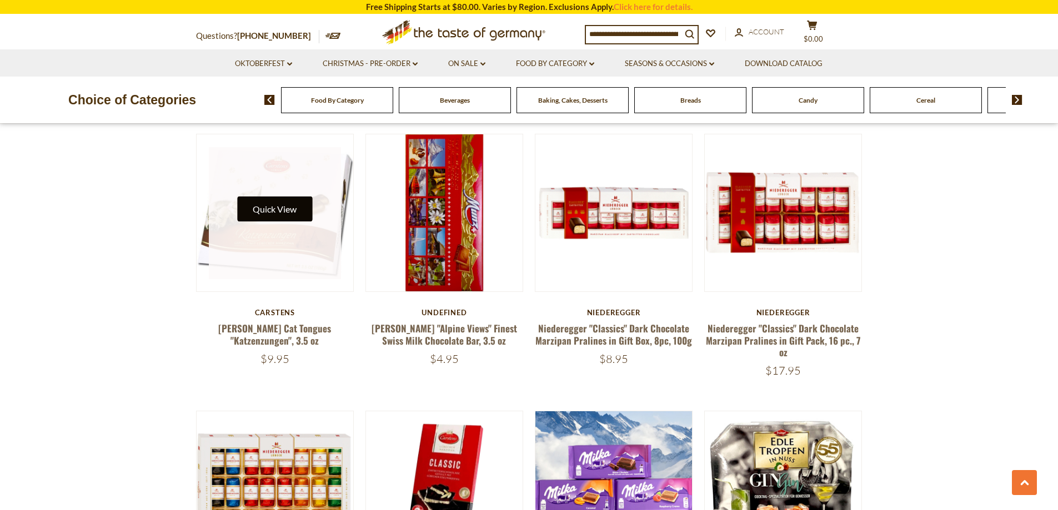
click at [289, 197] on button "Quick View" at bounding box center [274, 209] width 75 height 25
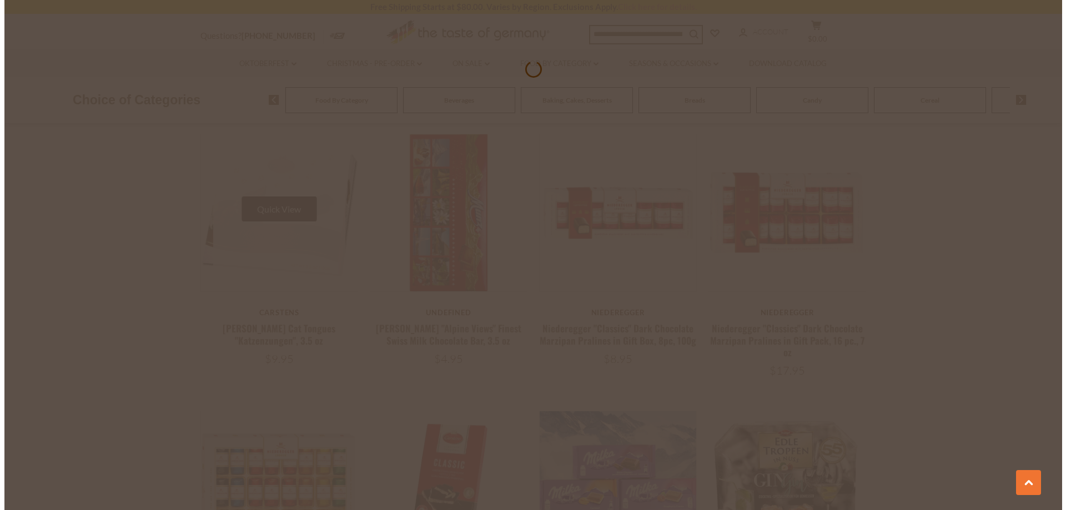
scroll to position [1482, 0]
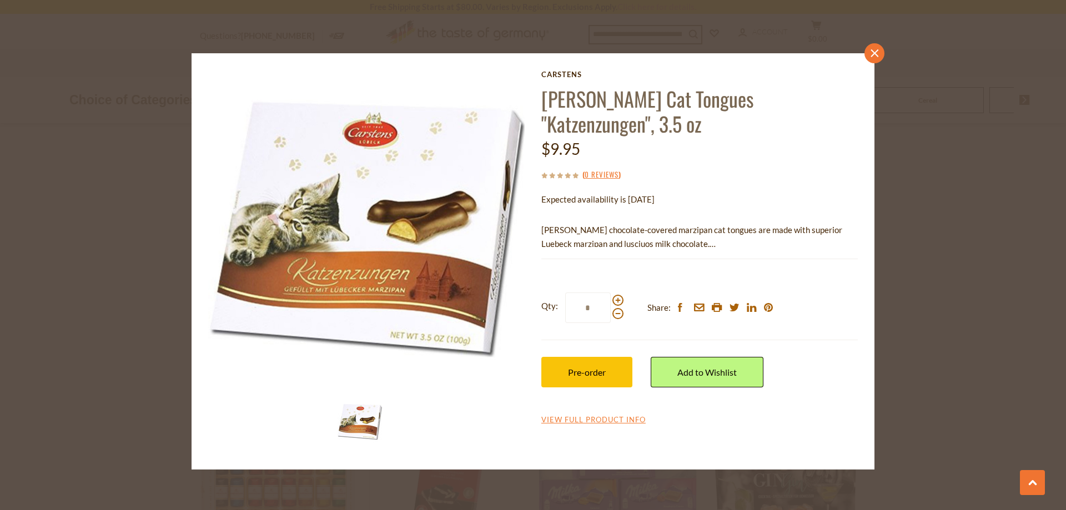
click at [875, 58] on link "close" at bounding box center [875, 53] width 20 height 20
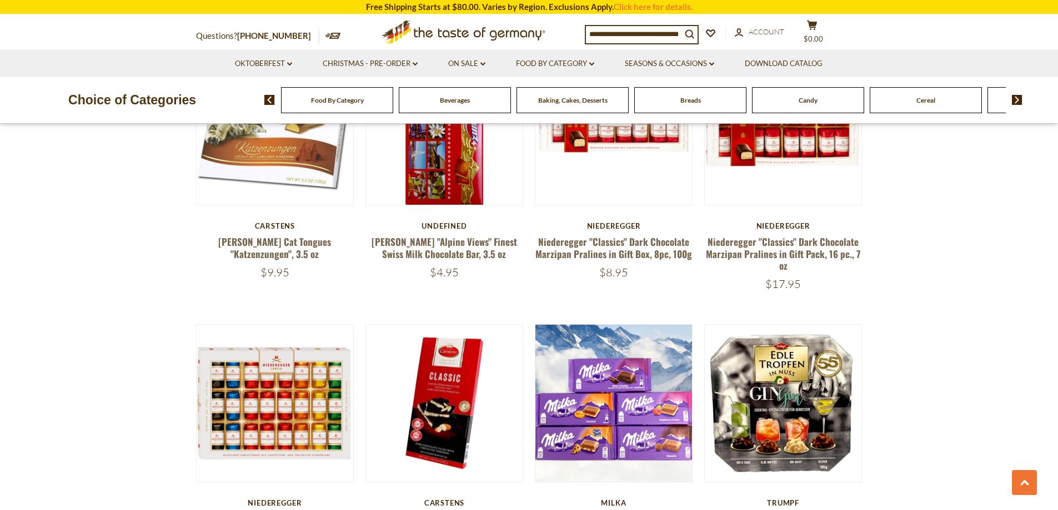
scroll to position [1548, 0]
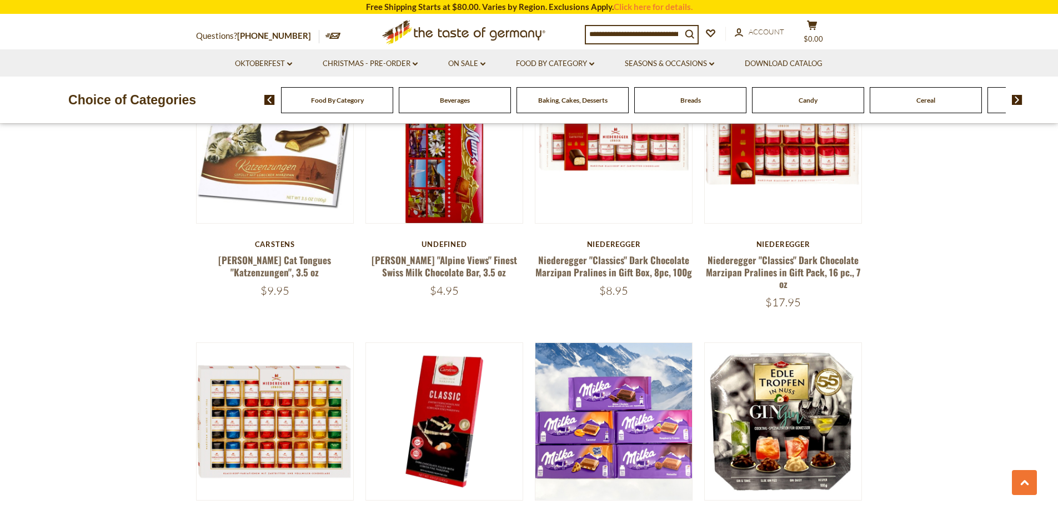
click at [1016, 98] on img at bounding box center [1017, 100] width 11 height 10
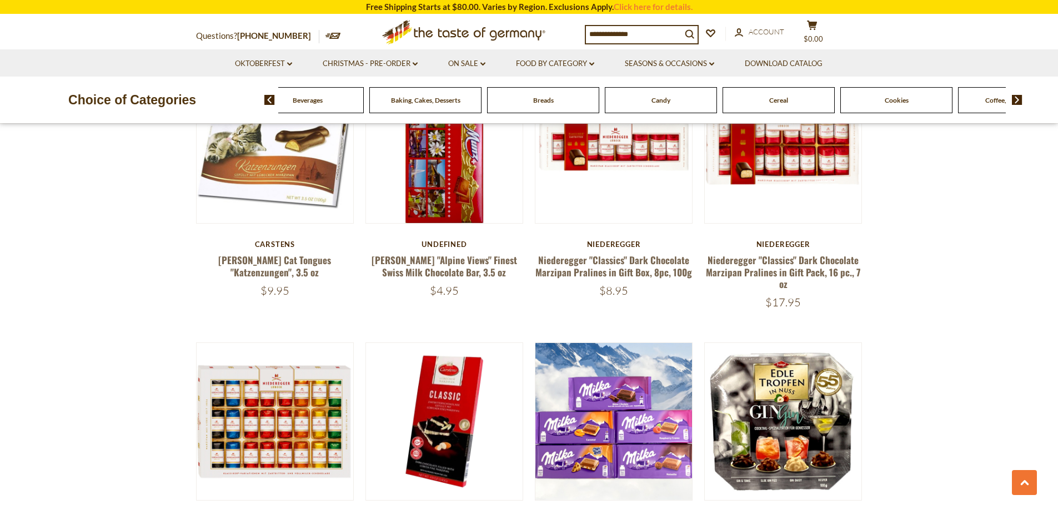
click at [1016, 98] on img at bounding box center [1017, 100] width 11 height 10
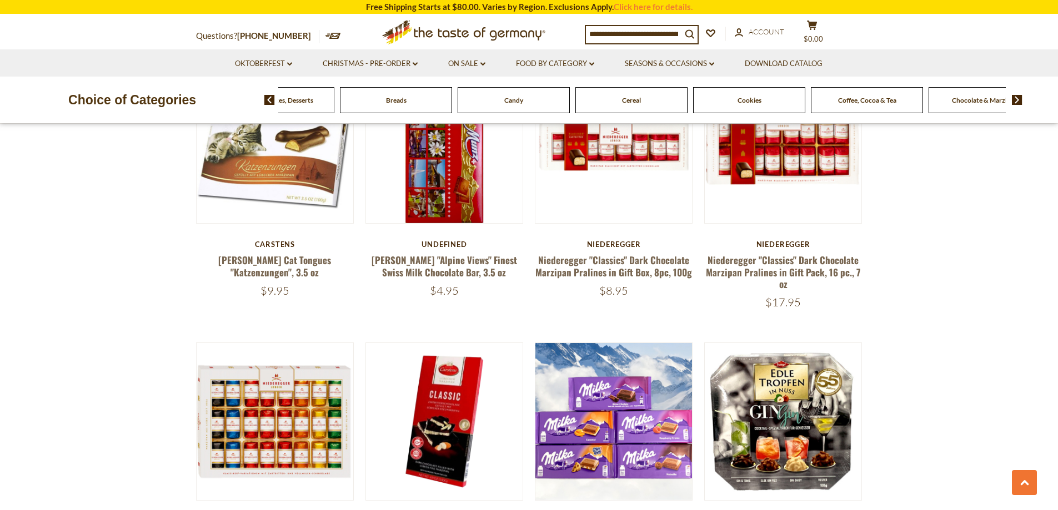
click at [1016, 98] on img at bounding box center [1017, 100] width 11 height 10
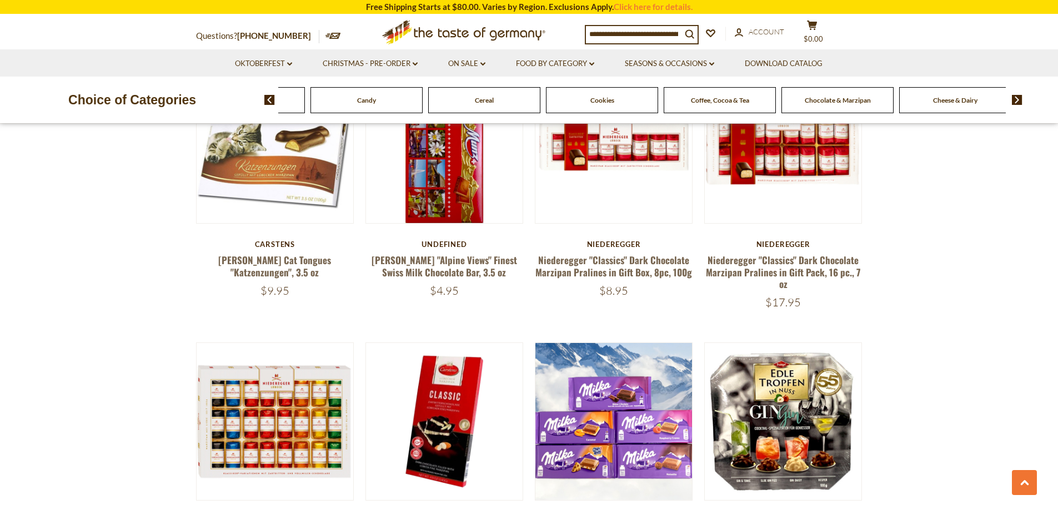
click at [1016, 98] on img at bounding box center [1017, 100] width 11 height 10
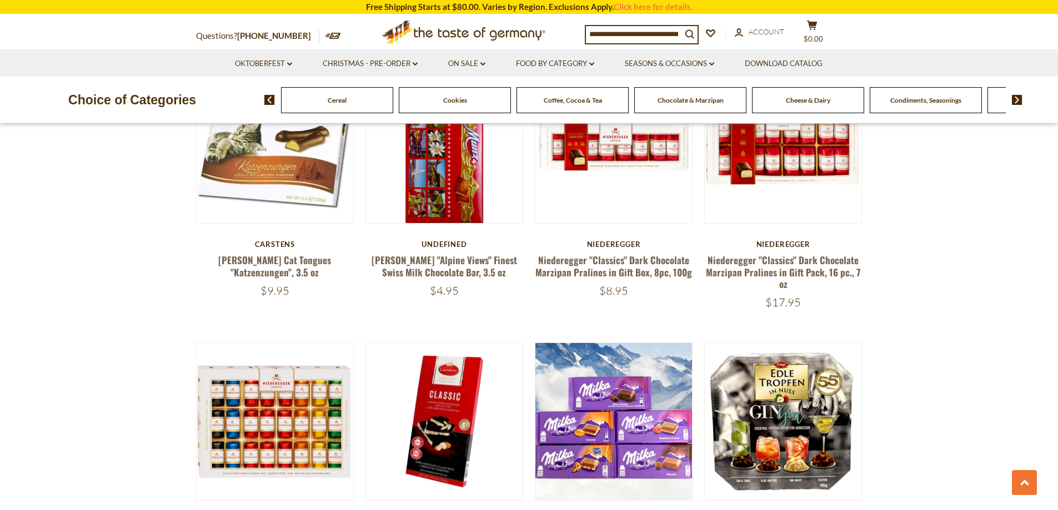
click at [1016, 97] on img at bounding box center [1017, 100] width 11 height 10
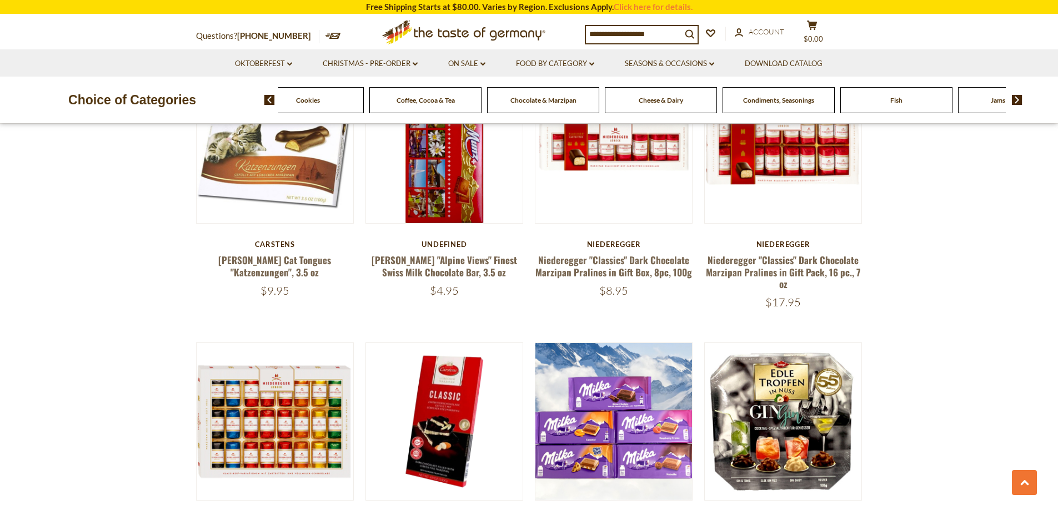
click at [1016, 97] on img at bounding box center [1017, 100] width 11 height 10
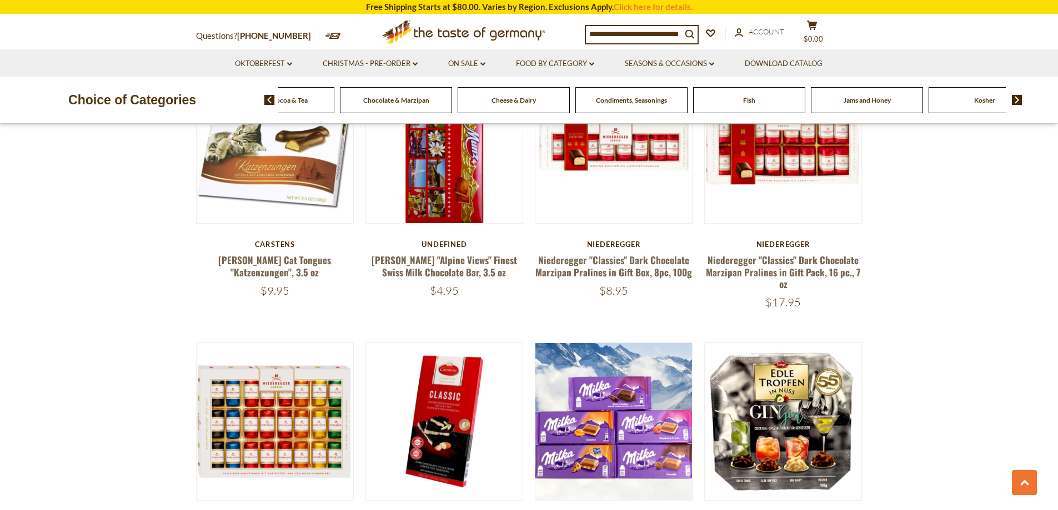
click at [1016, 97] on img at bounding box center [1017, 100] width 11 height 10
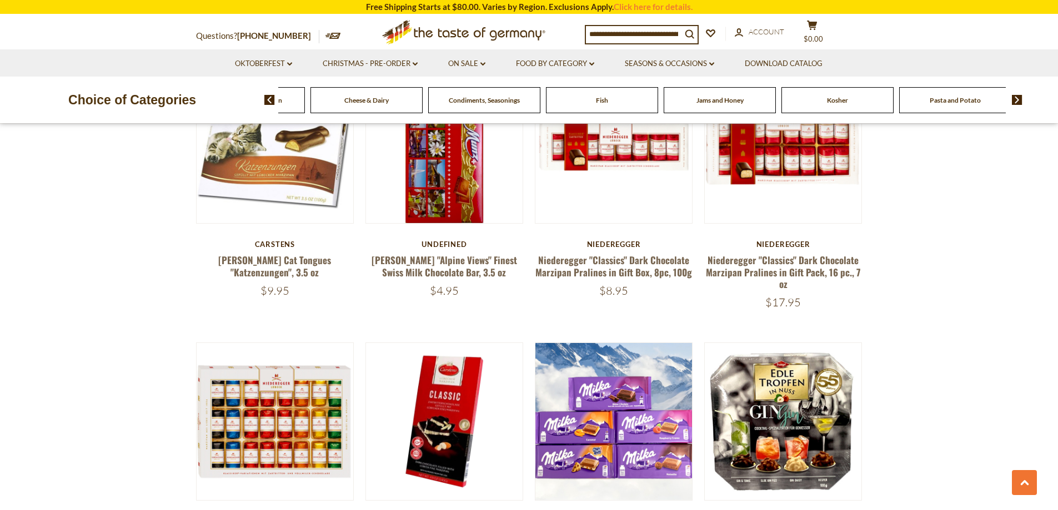
click at [1016, 97] on img at bounding box center [1017, 100] width 11 height 10
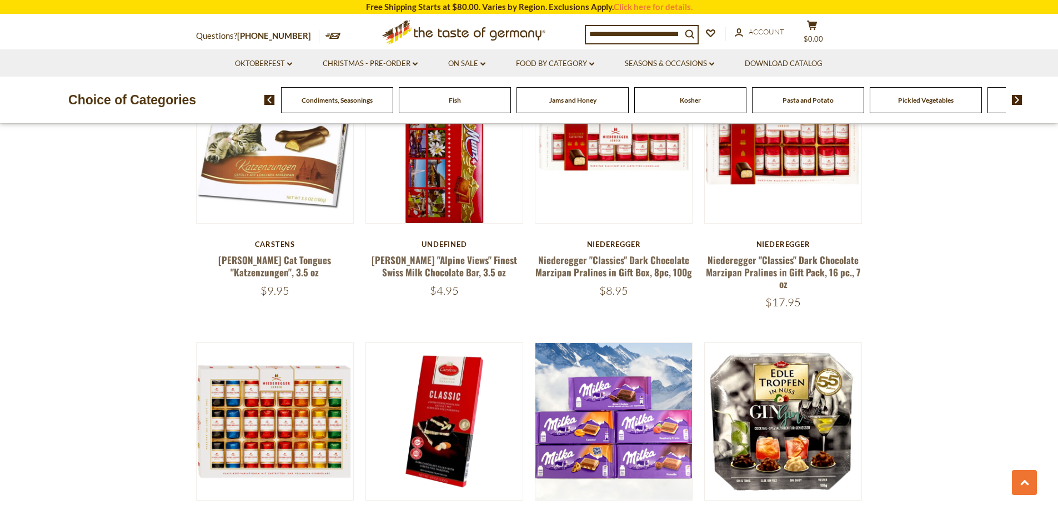
click at [1016, 97] on img at bounding box center [1017, 100] width 11 height 10
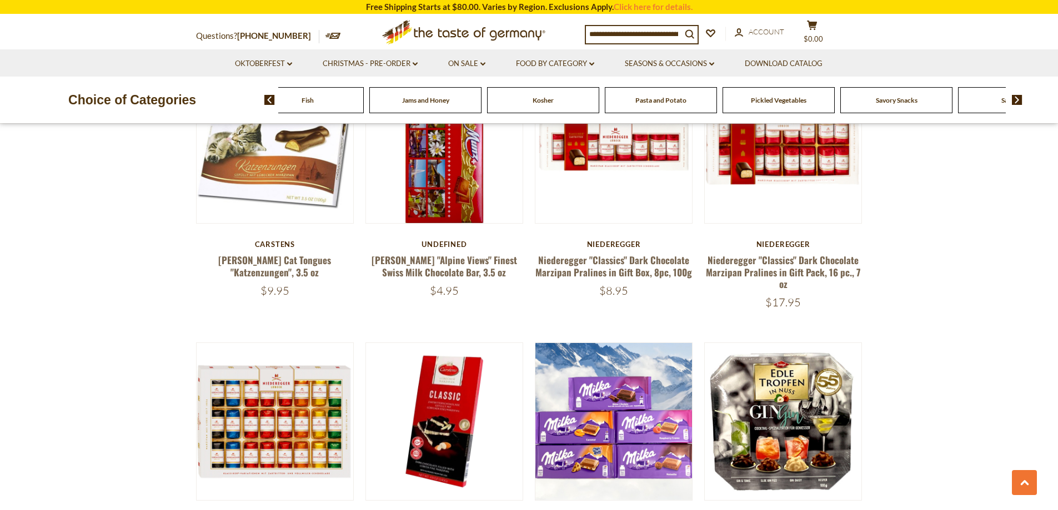
click at [1016, 96] on img at bounding box center [1017, 100] width 11 height 10
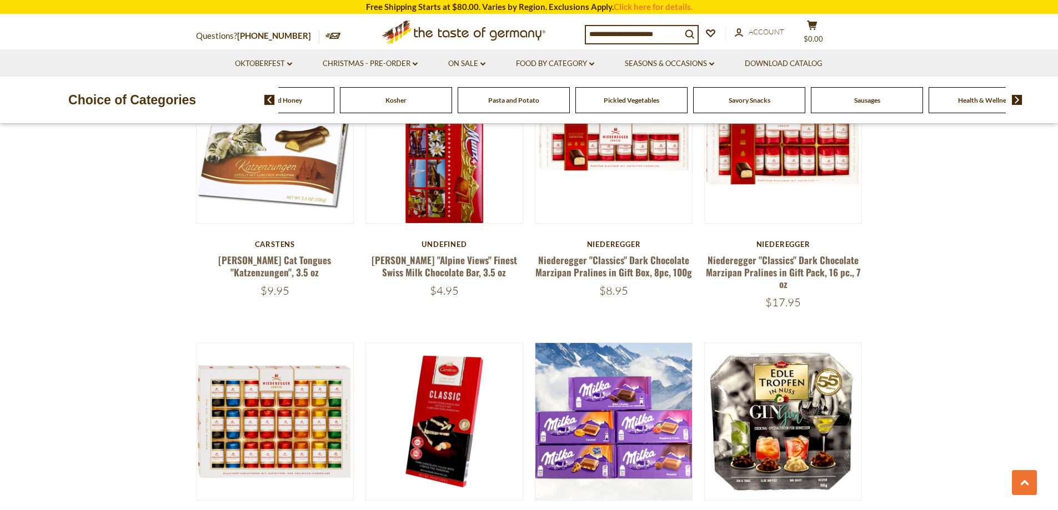
click at [1016, 96] on img at bounding box center [1017, 100] width 11 height 10
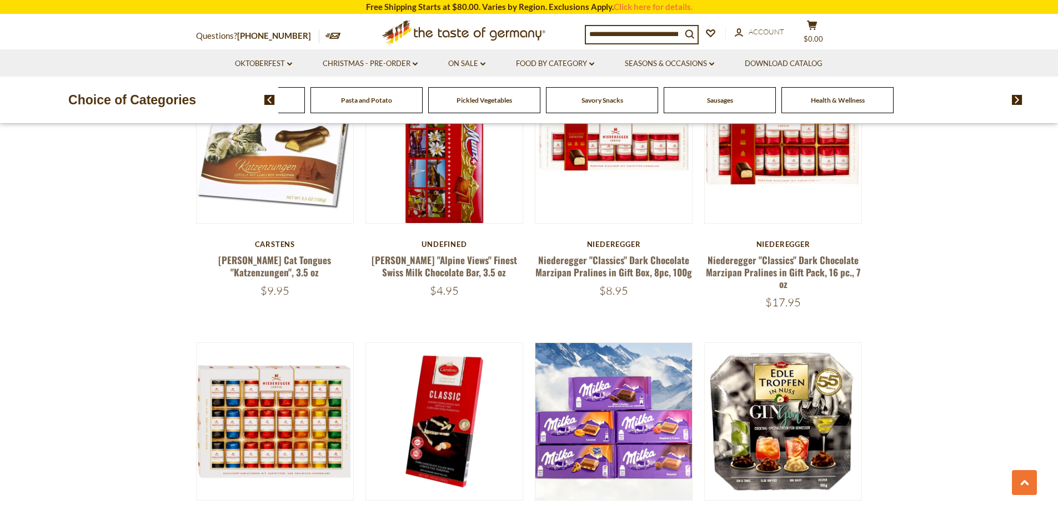
click at [265, 100] on img at bounding box center [269, 100] width 11 height 10
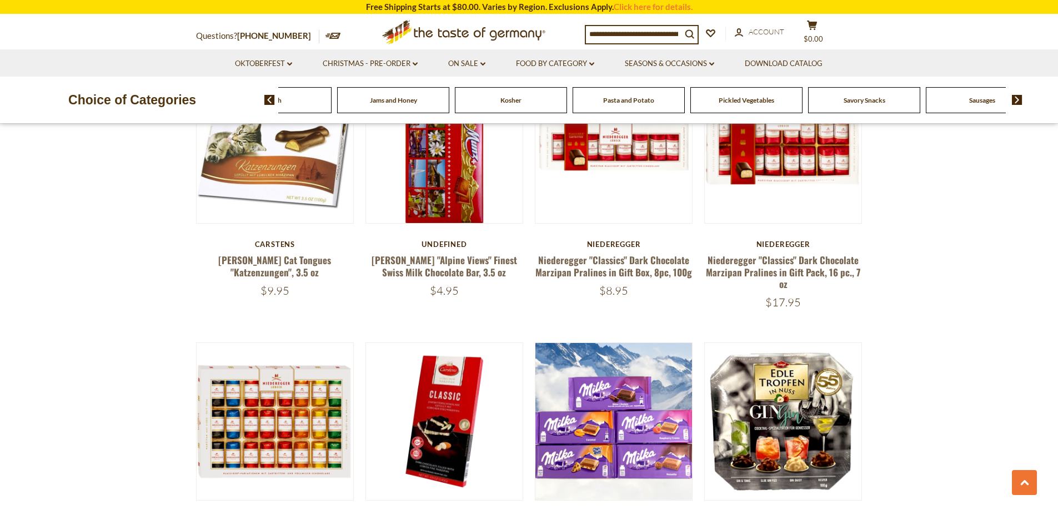
click at [267, 98] on img at bounding box center [269, 100] width 11 height 10
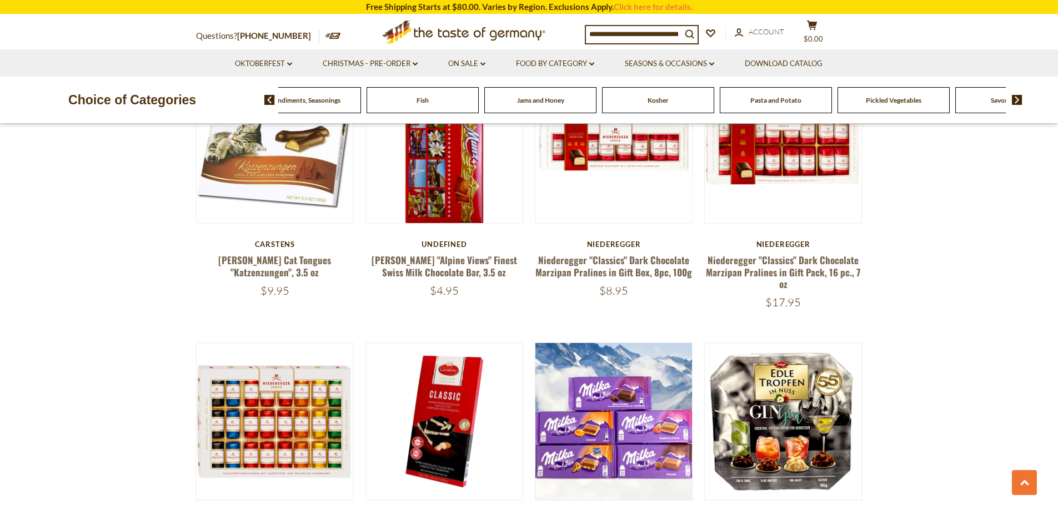
click at [267, 98] on img at bounding box center [269, 100] width 11 height 10
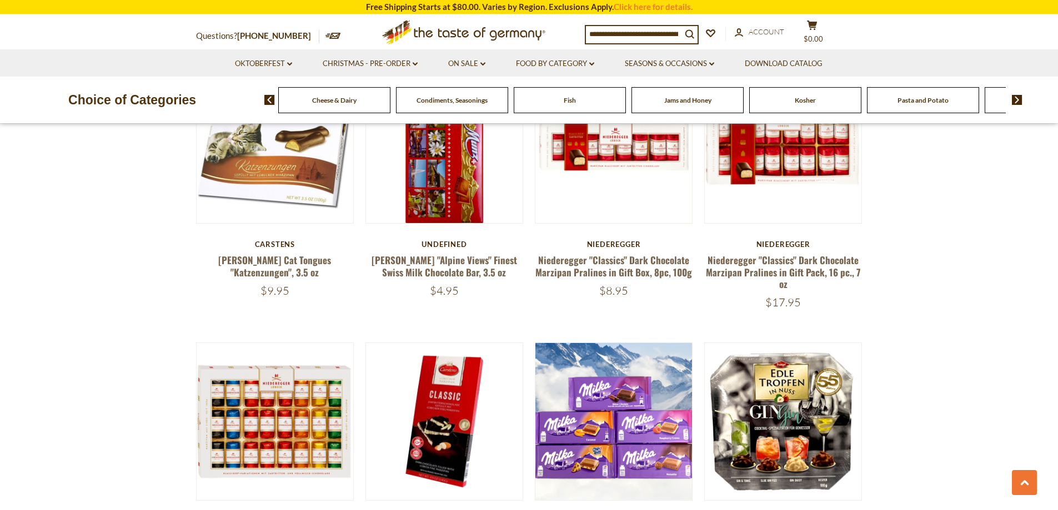
click at [267, 98] on img at bounding box center [269, 100] width 11 height 10
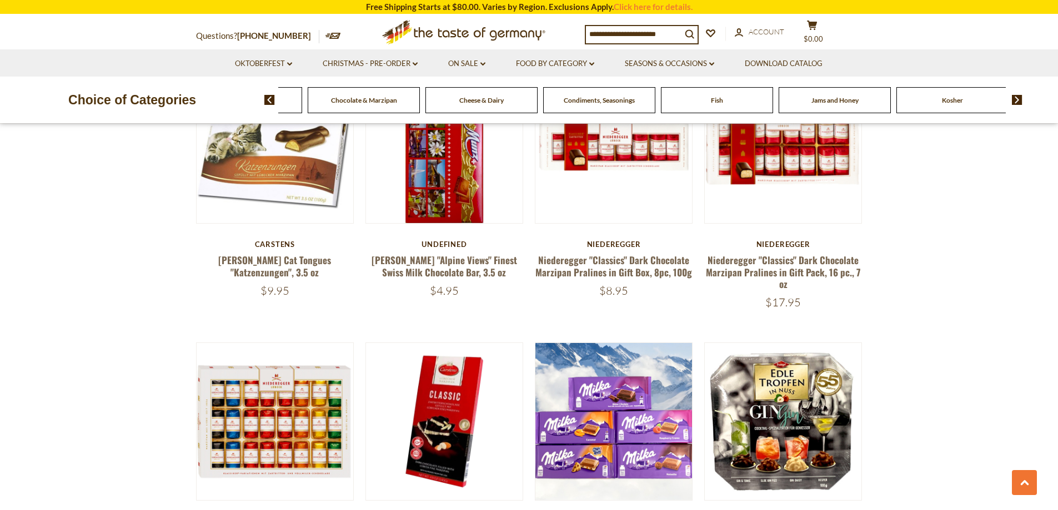
click at [267, 98] on img at bounding box center [269, 100] width 11 height 10
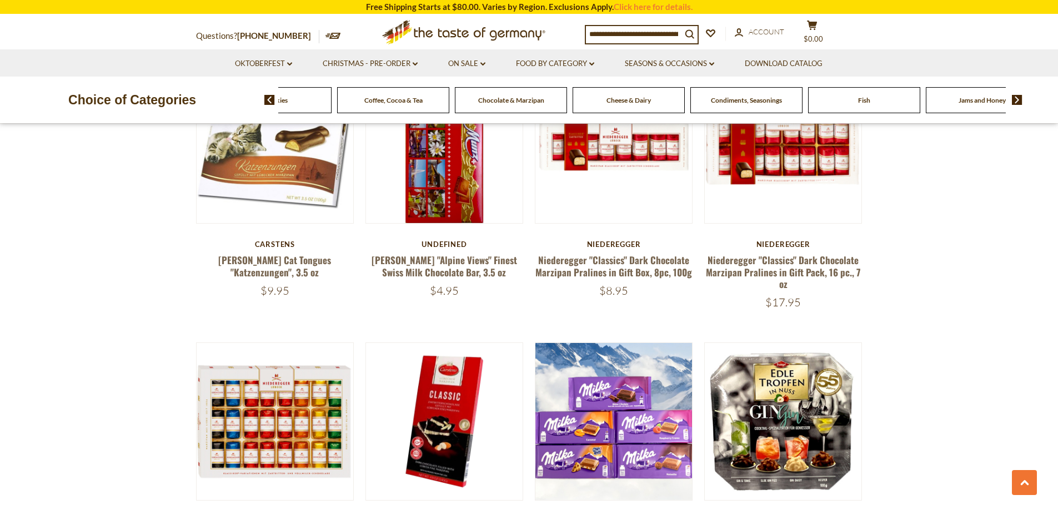
click at [267, 98] on img at bounding box center [269, 100] width 11 height 10
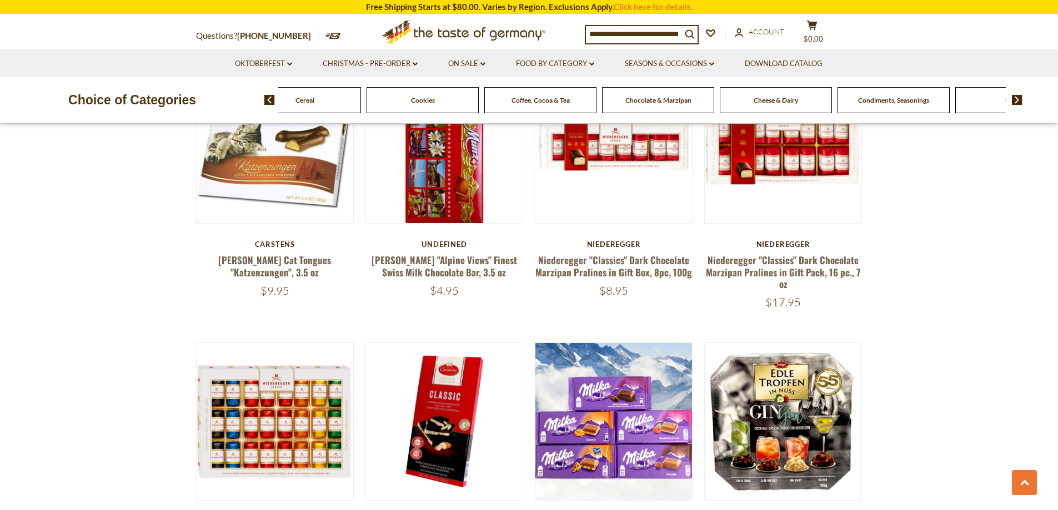
click at [267, 98] on img at bounding box center [269, 100] width 11 height 10
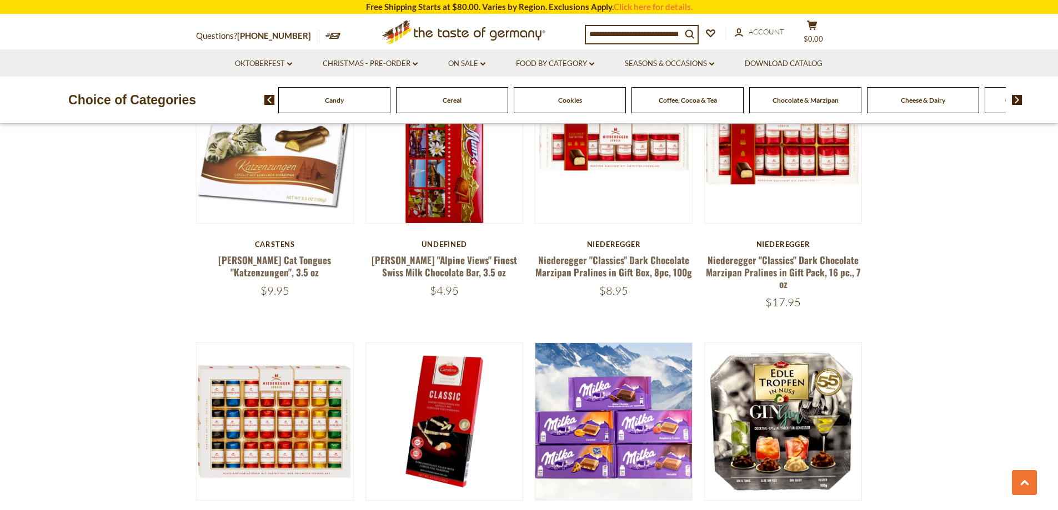
click at [267, 98] on img at bounding box center [269, 100] width 11 height 10
click at [67, 111] on div "Candy" at bounding box center [10, 100] width 112 height 26
click at [474, 101] on span "Candy" at bounding box center [481, 100] width 19 height 8
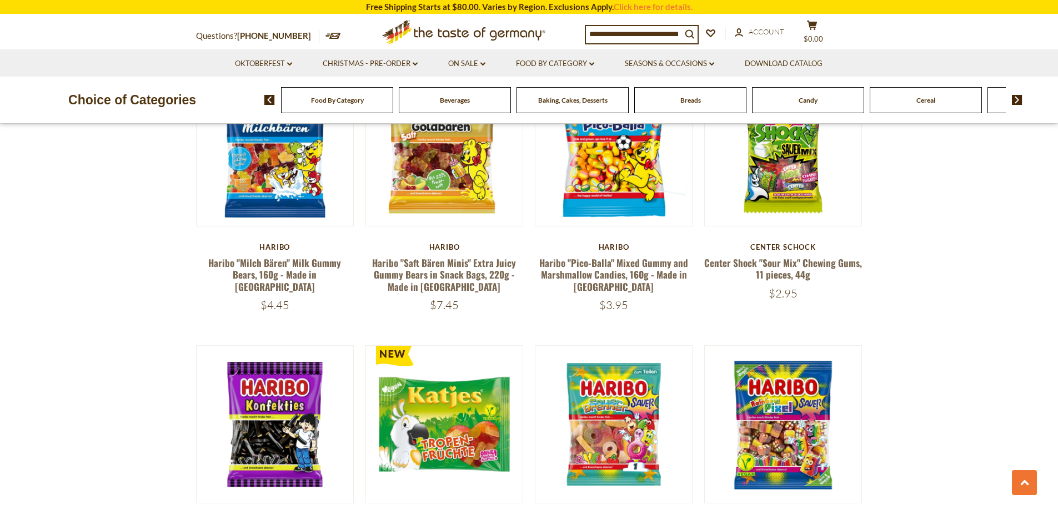
scroll to position [2157, 0]
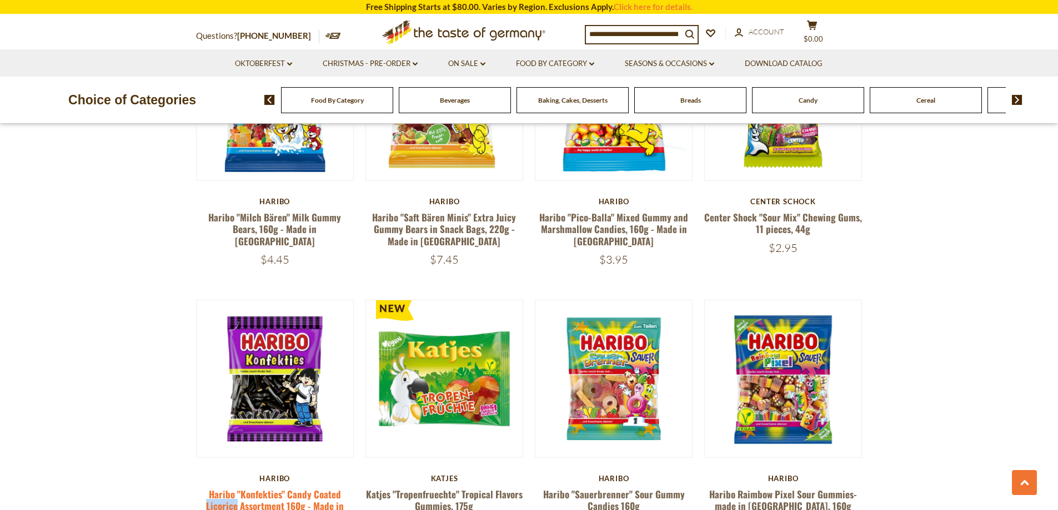
drag, startPoint x: 204, startPoint y: 471, endPoint x: 237, endPoint y: 471, distance: 32.8
click at [237, 489] on h5 "Haribo "Konfekties" Candy Coated Licorice Assortment 160g - Made in Germany" at bounding box center [275, 507] width 158 height 36
copy link "Licorice"
paste input "********"
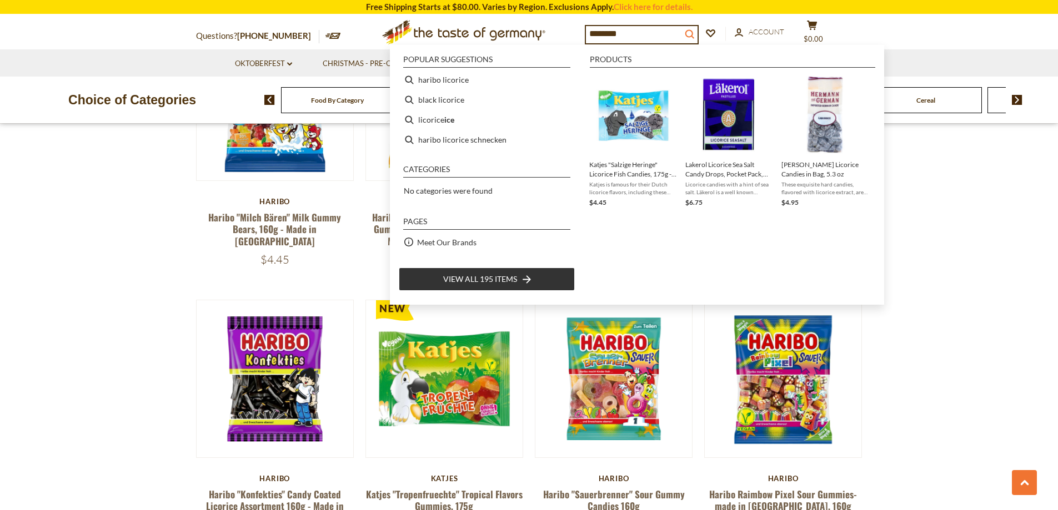
type input "********"
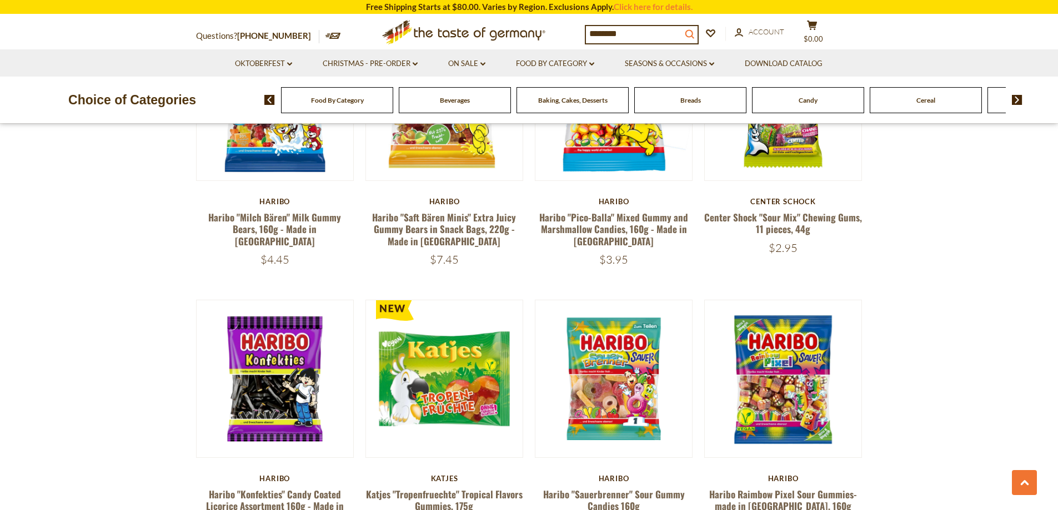
click at [694, 32] on icon "search_icon" at bounding box center [689, 33] width 9 height 9
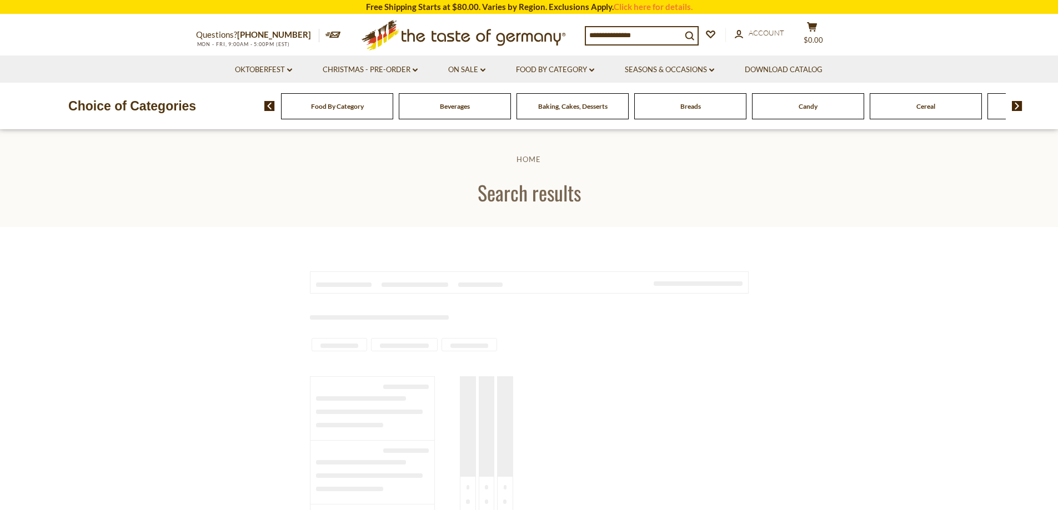
type input "********"
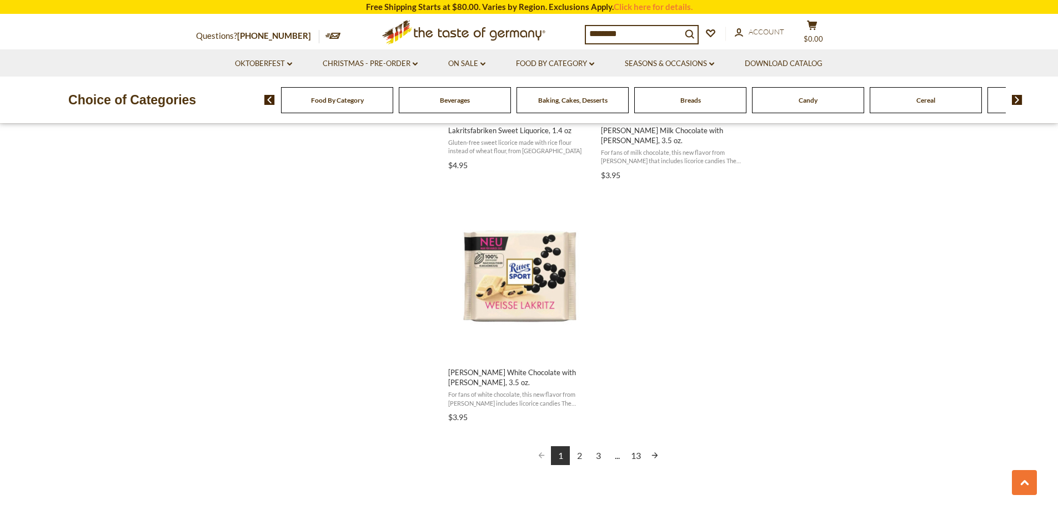
scroll to position [1870, 0]
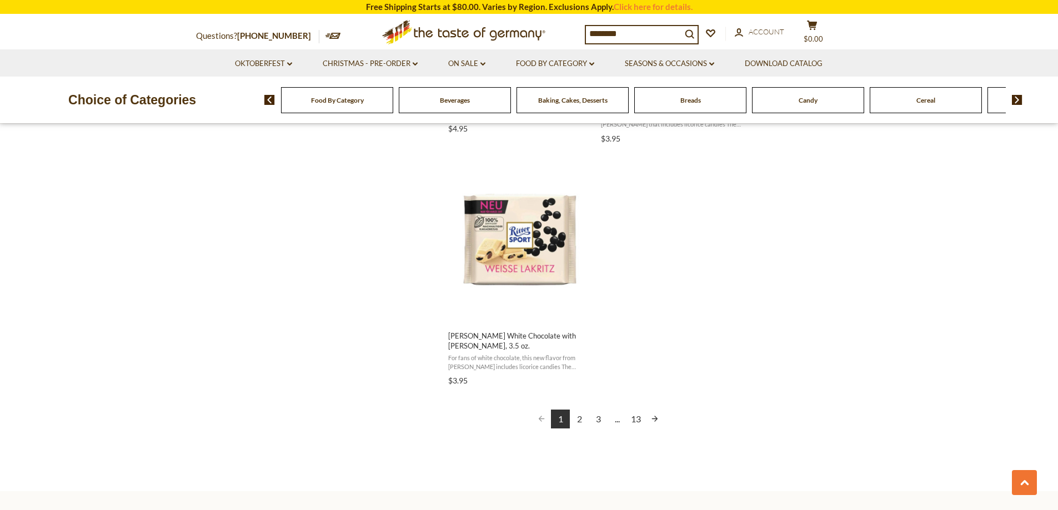
click at [579, 410] on link "2" at bounding box center [579, 419] width 19 height 19
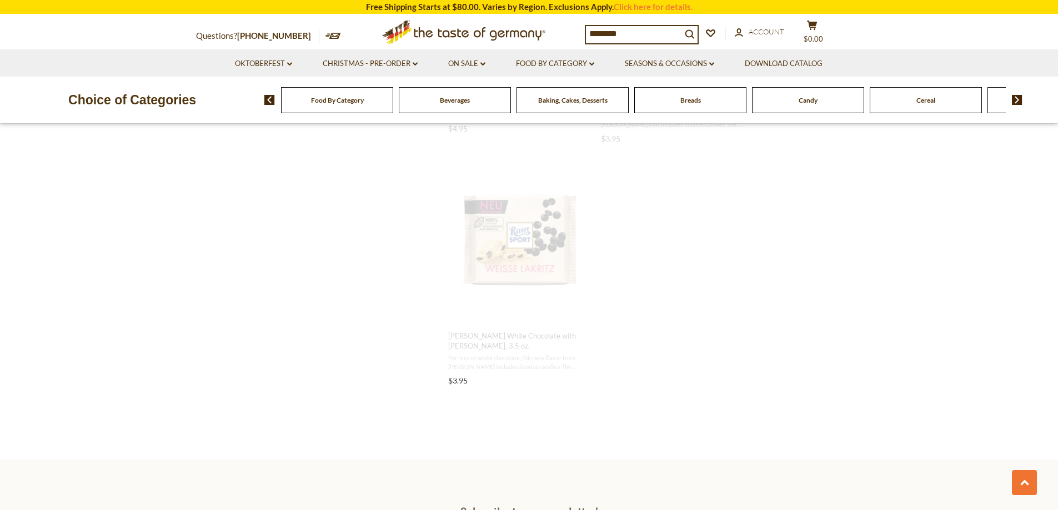
scroll to position [1168, 0]
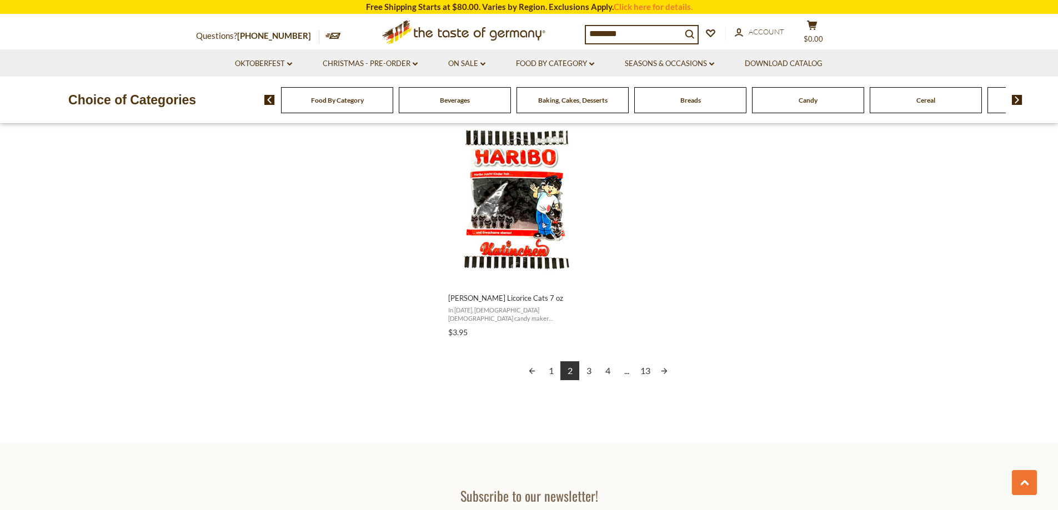
scroll to position [1914, 0]
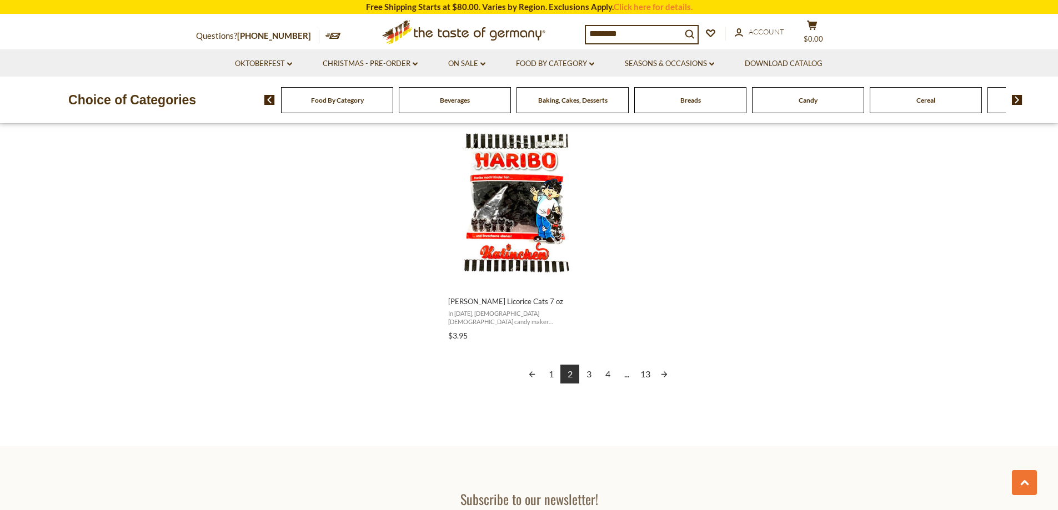
click at [586, 365] on link "3" at bounding box center [588, 374] width 19 height 19
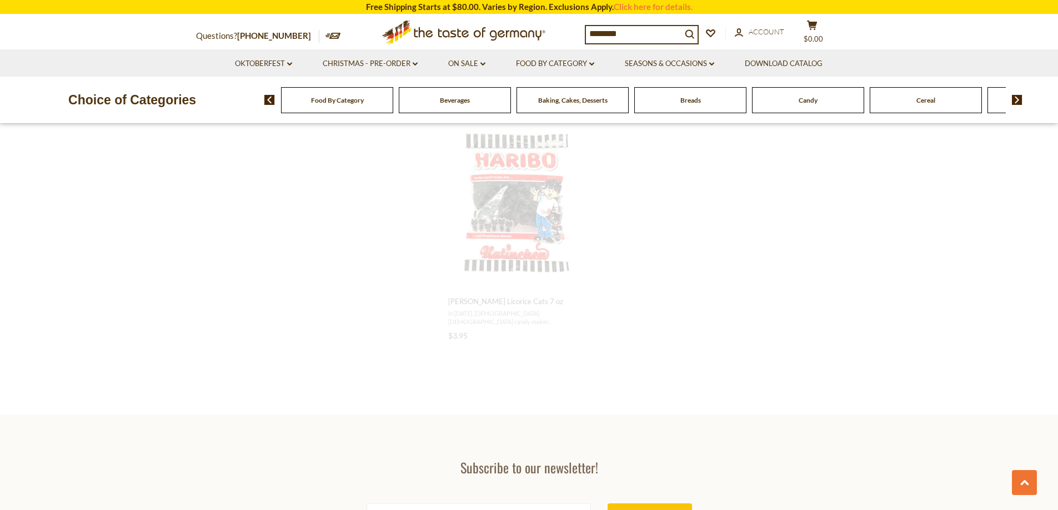
scroll to position [1252, 0]
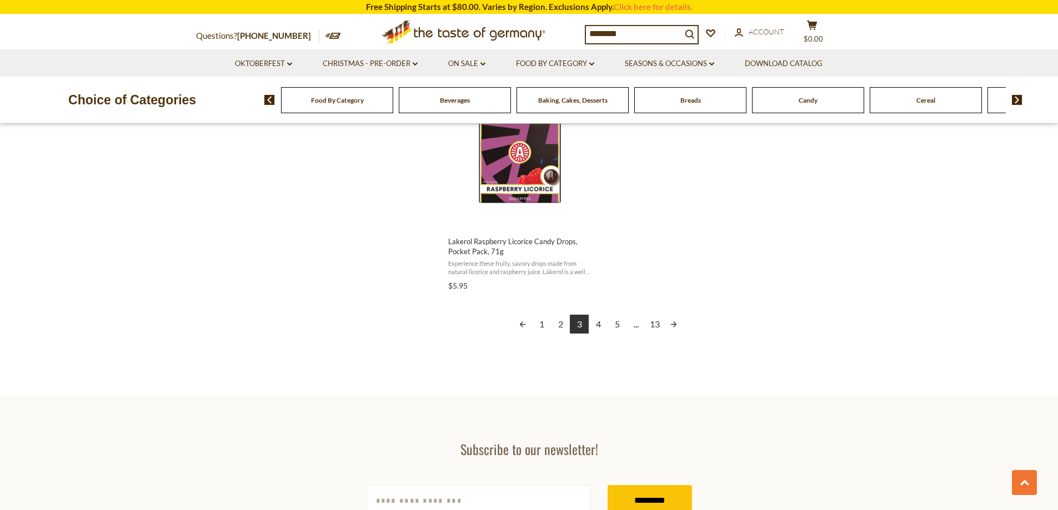
scroll to position [1967, 0]
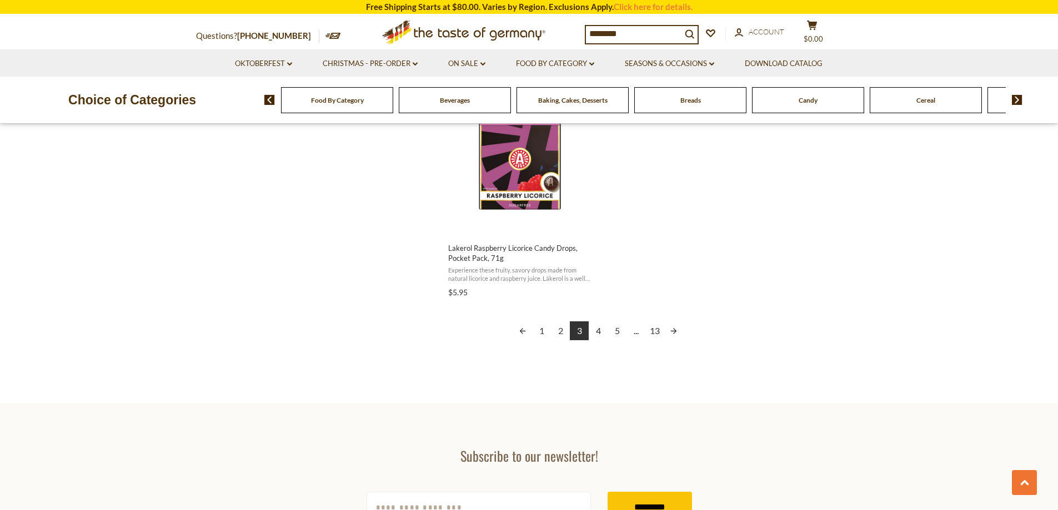
click at [598, 329] on link "4" at bounding box center [598, 331] width 19 height 19
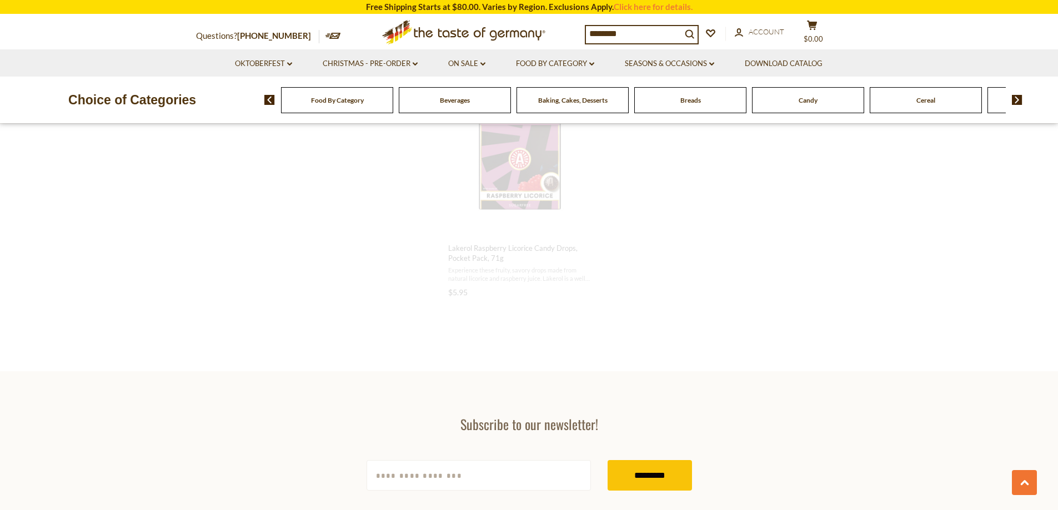
scroll to position [1258, 0]
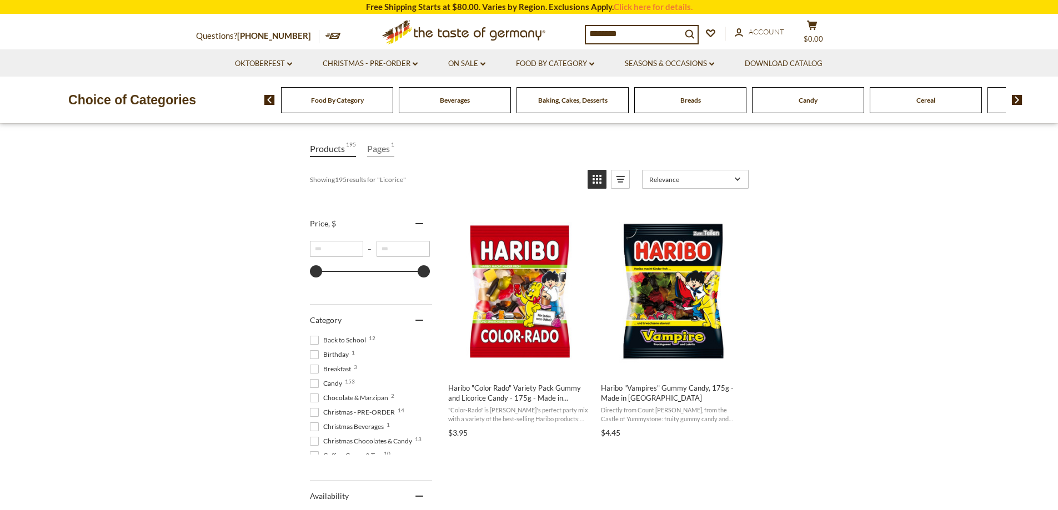
scroll to position [81, 0]
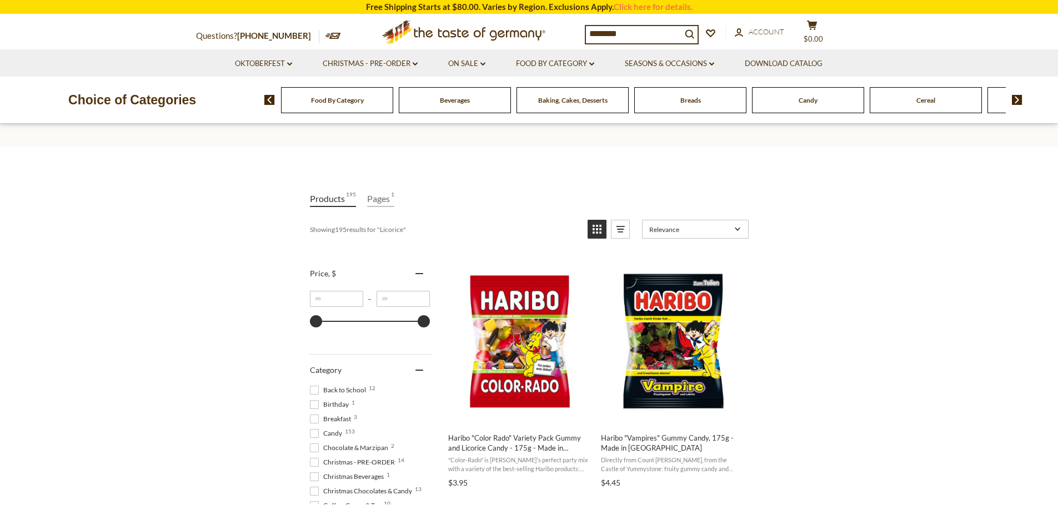
scroll to position [614, 0]
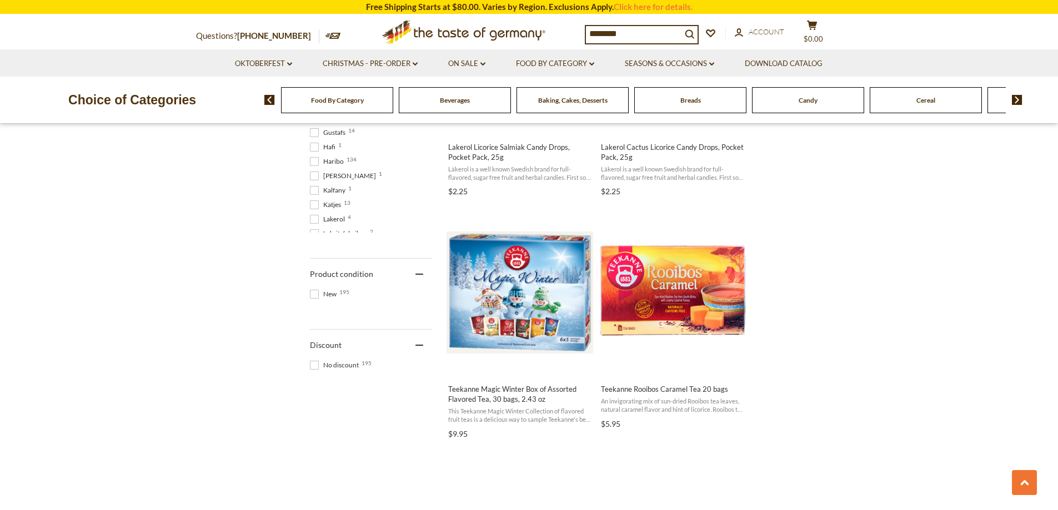
scroll to position [523, 0]
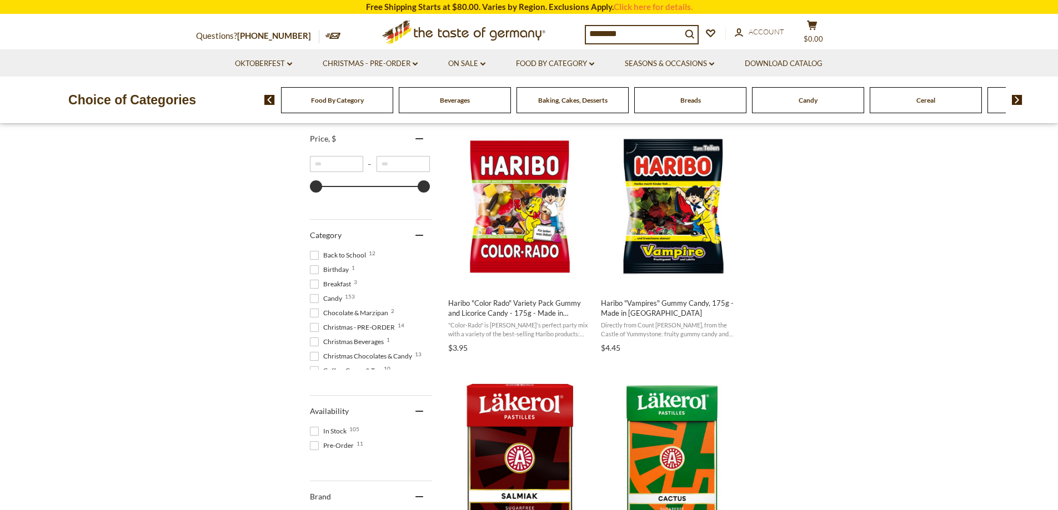
scroll to position [198, 0]
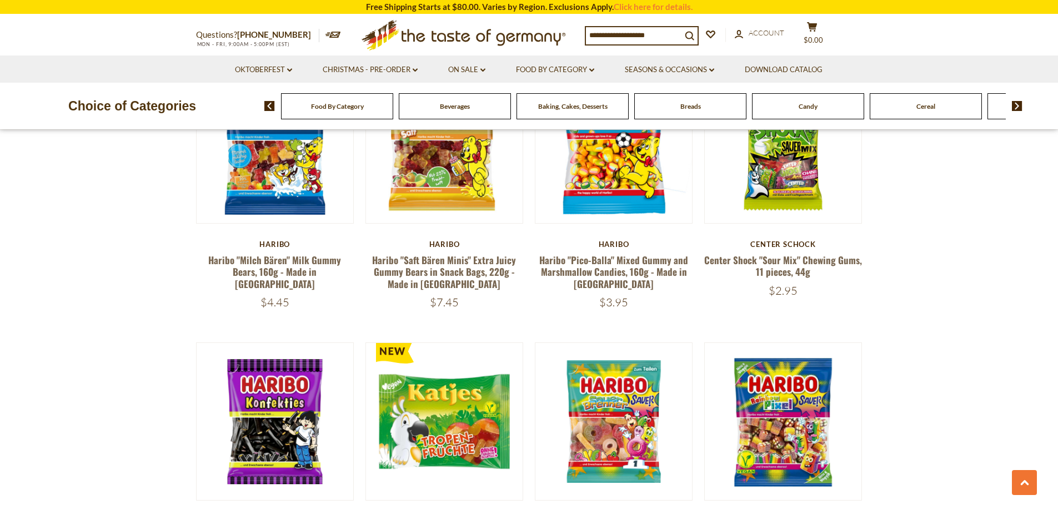
scroll to position [2157, 0]
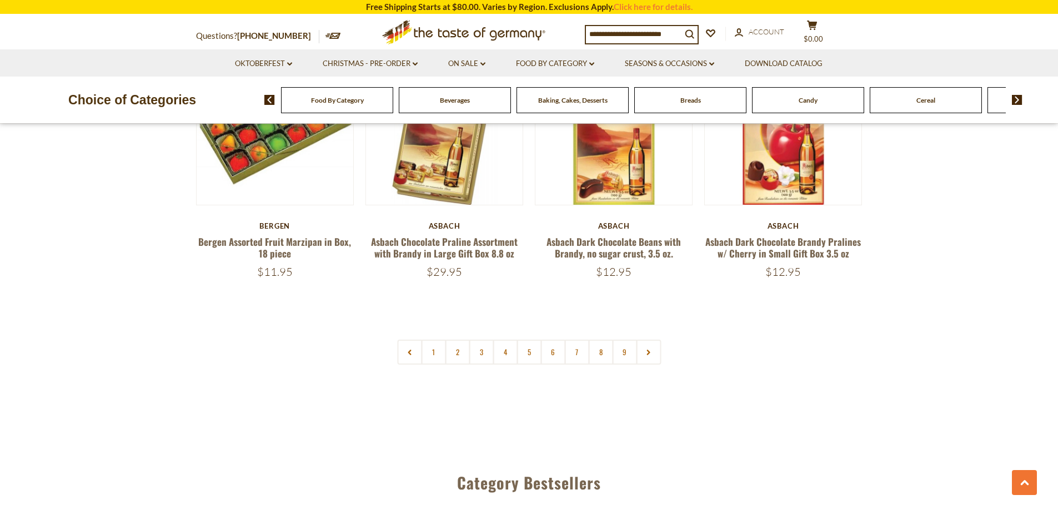
scroll to position [2679, 0]
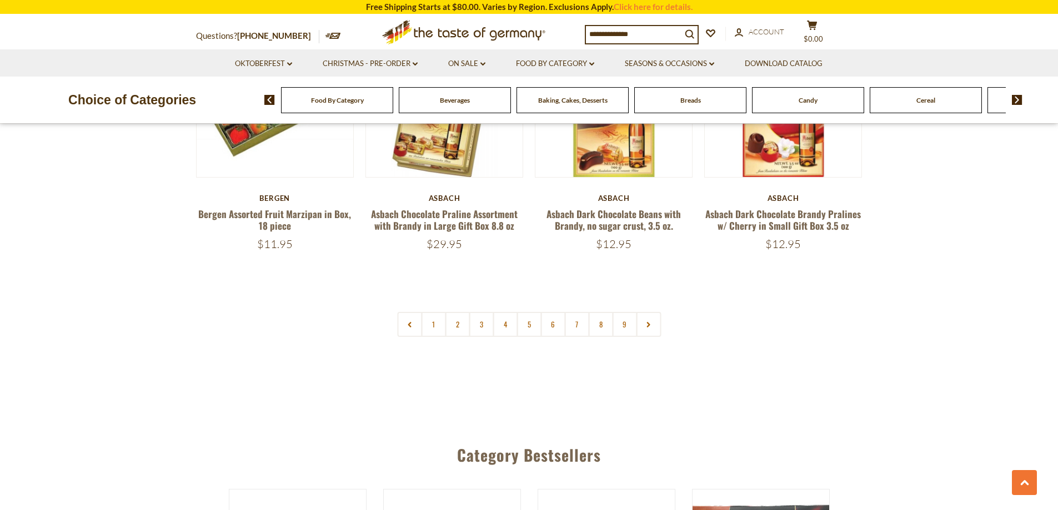
click at [524, 325] on link "5" at bounding box center [528, 324] width 25 height 25
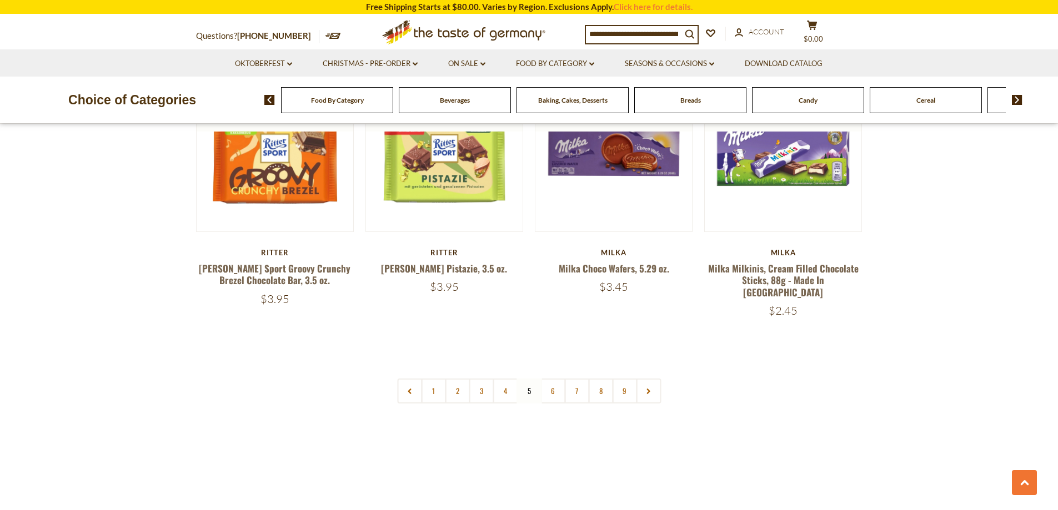
scroll to position [2535, 0]
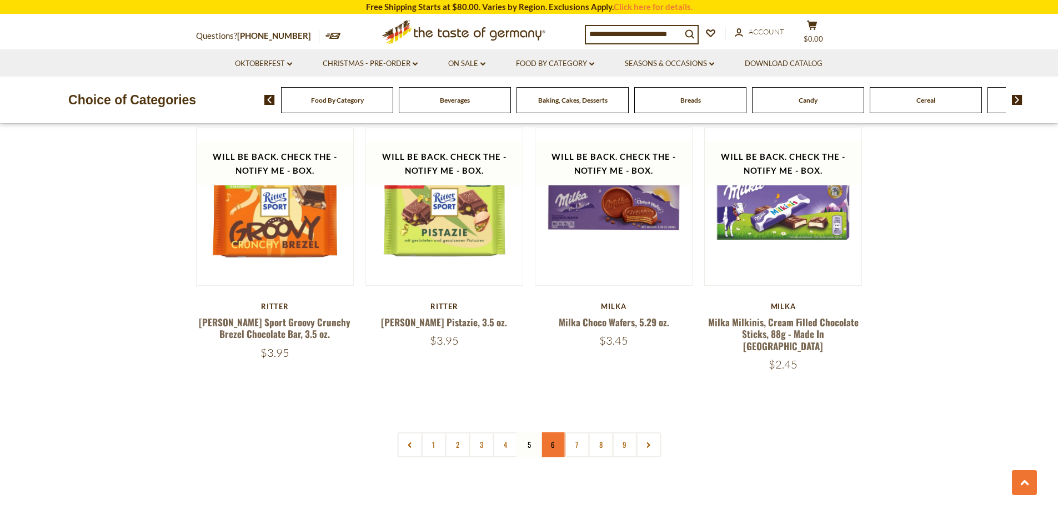
click at [553, 433] on link "6" at bounding box center [552, 445] width 25 height 25
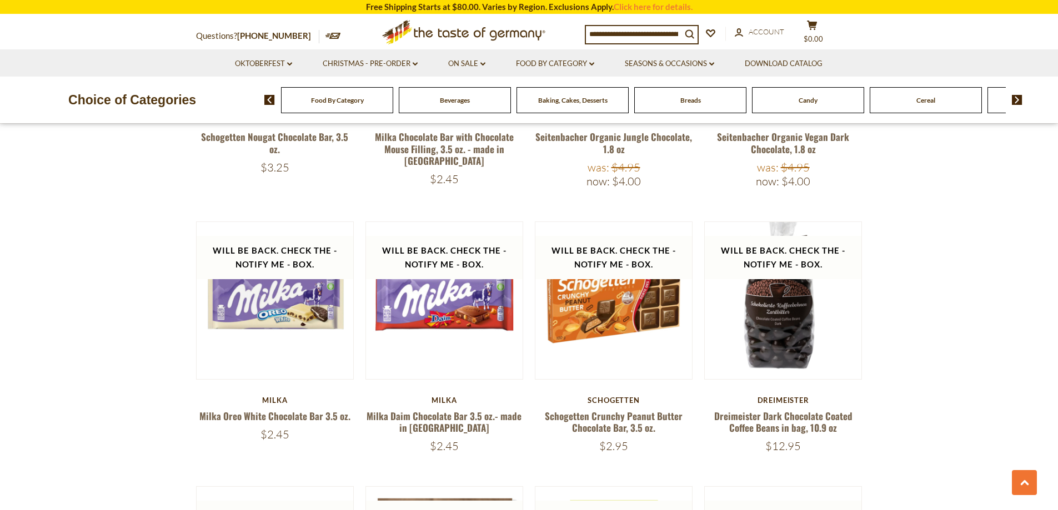
scroll to position [1676, 0]
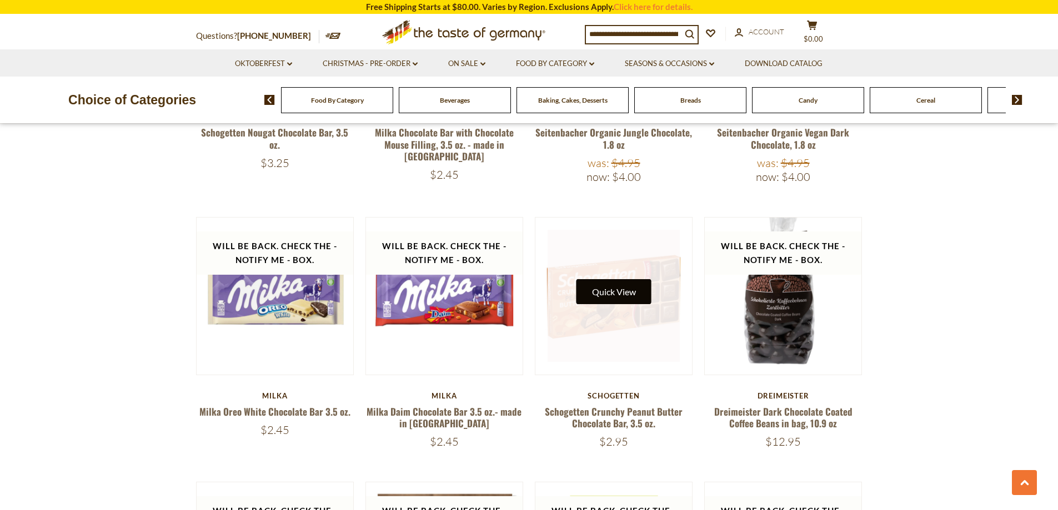
click at [609, 295] on button "Quick View" at bounding box center [613, 291] width 75 height 25
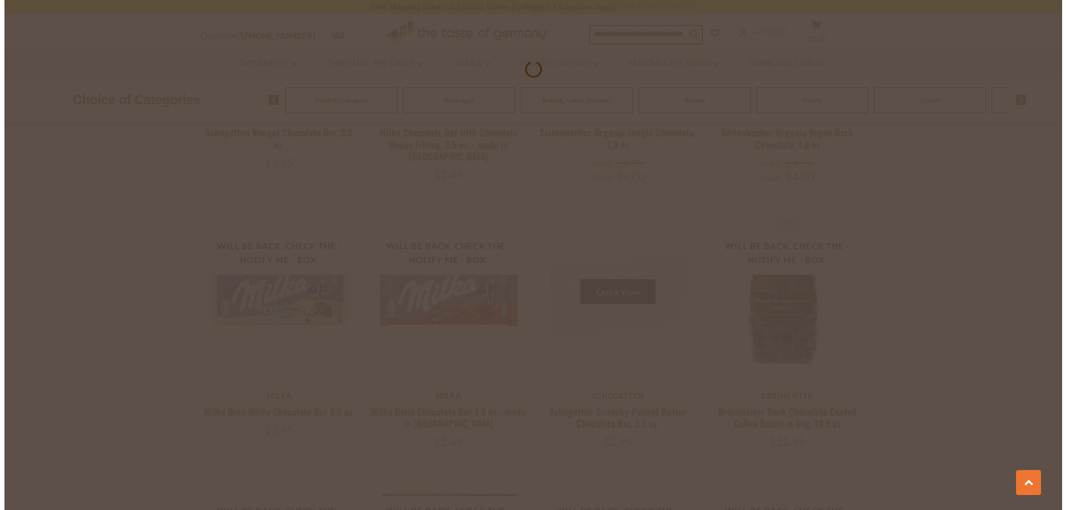
scroll to position [1678, 0]
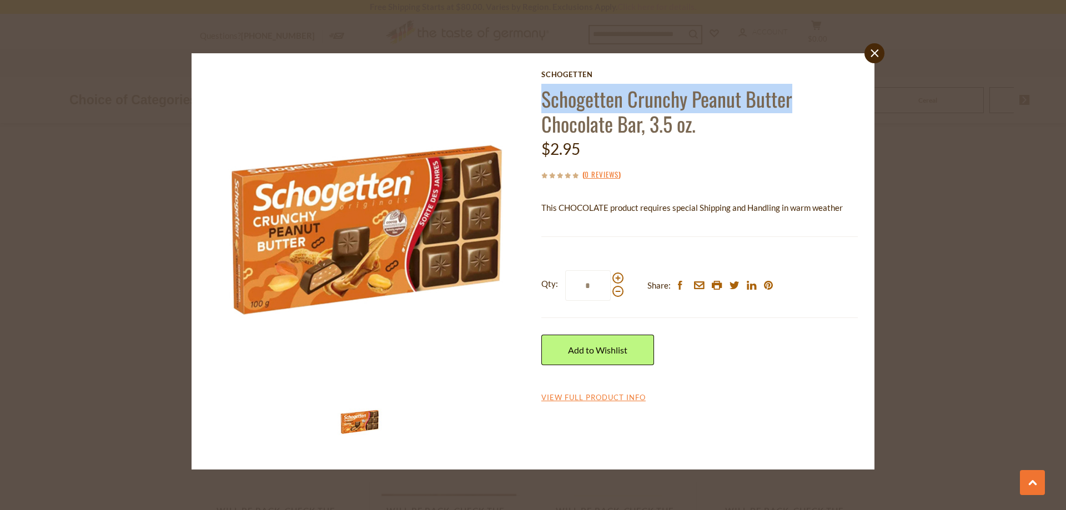
drag, startPoint x: 539, startPoint y: 97, endPoint x: 800, endPoint y: 96, distance: 261.6
click at [800, 96] on div "Schogetten Schogetten Crunchy Peanut Butter Chocolate Bar, 3.5 oz. $2.95 ( 0 Re…" at bounding box center [533, 261] width 666 height 383
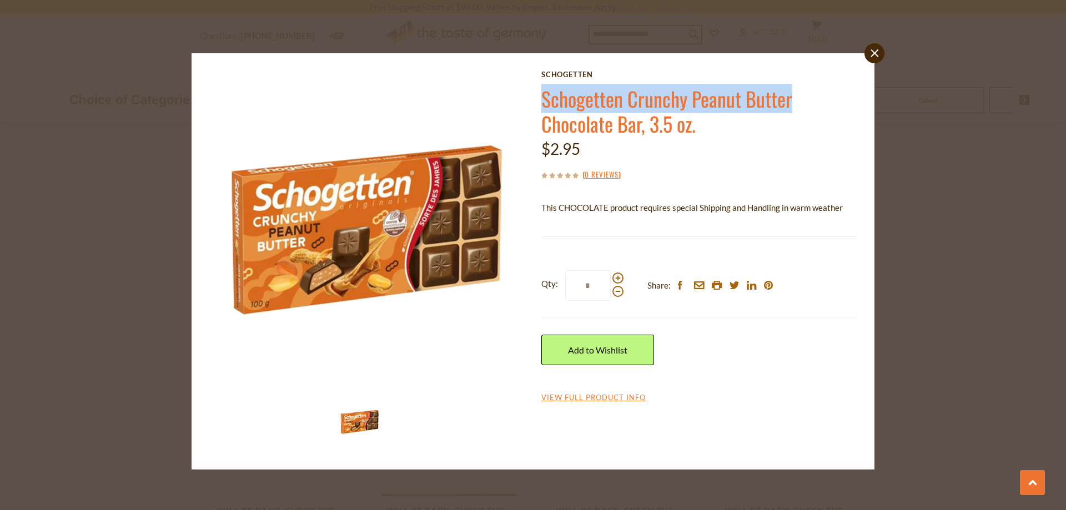
copy link "Schogetten Crunchy Peanut Butter"
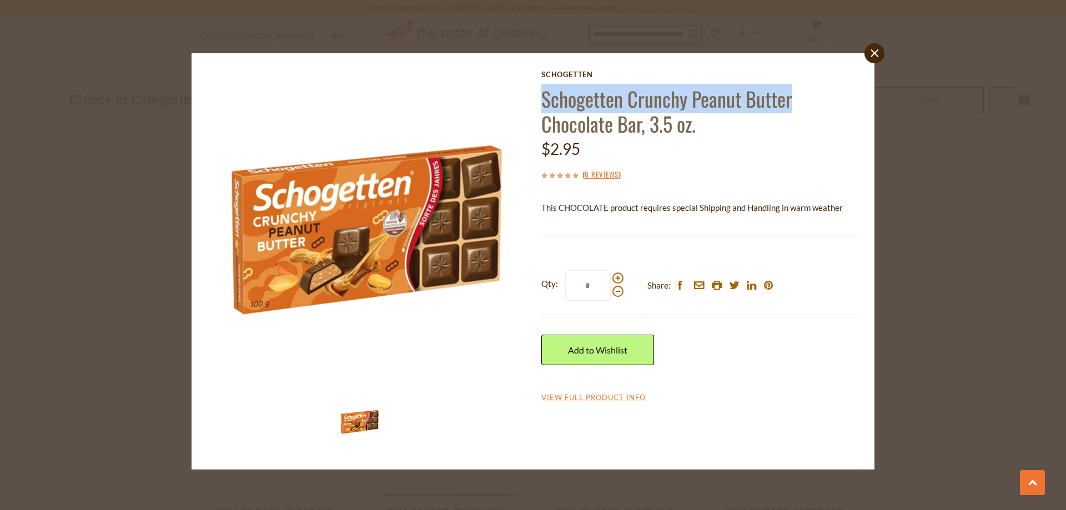
click at [876, 52] on icon at bounding box center [875, 53] width 8 height 8
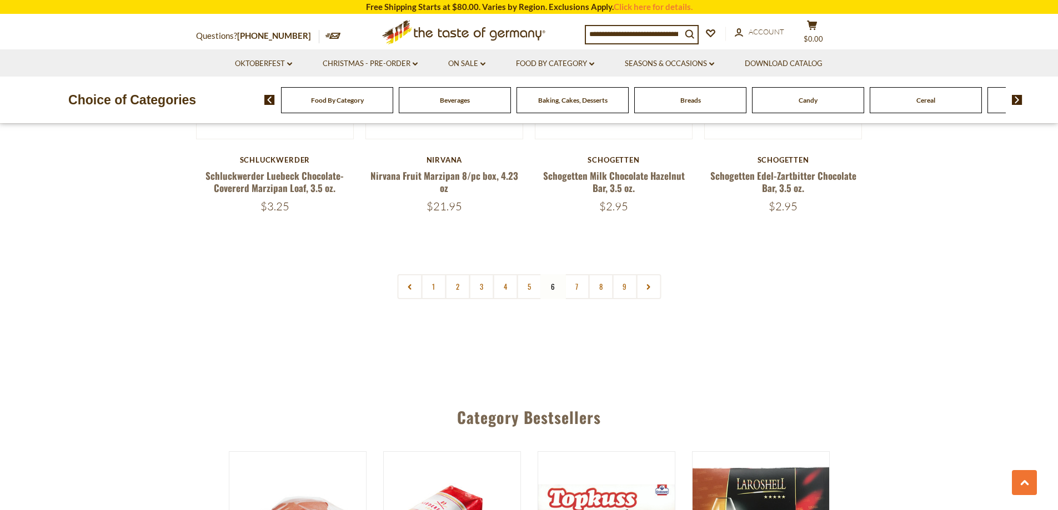
scroll to position [2721, 0]
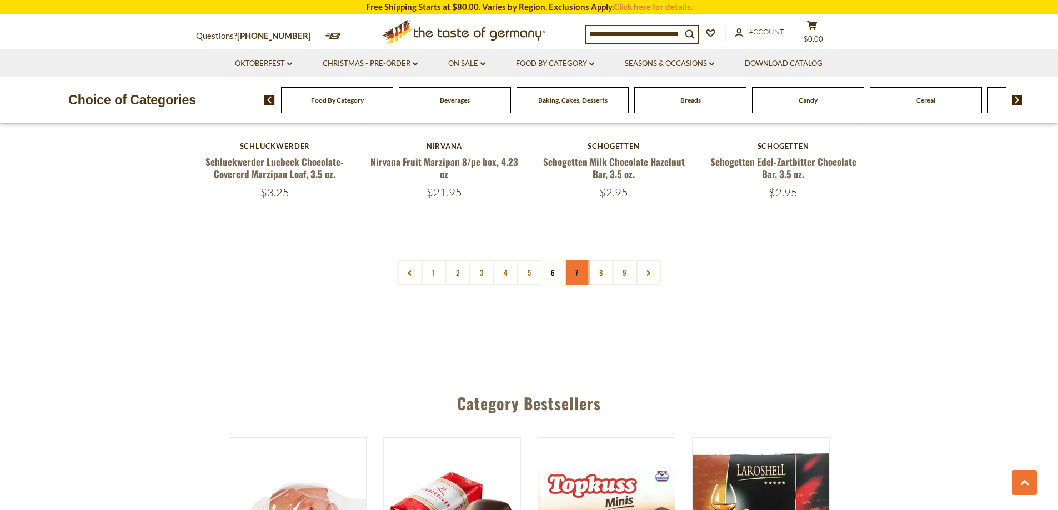
click at [572, 277] on link "7" at bounding box center [576, 272] width 25 height 25
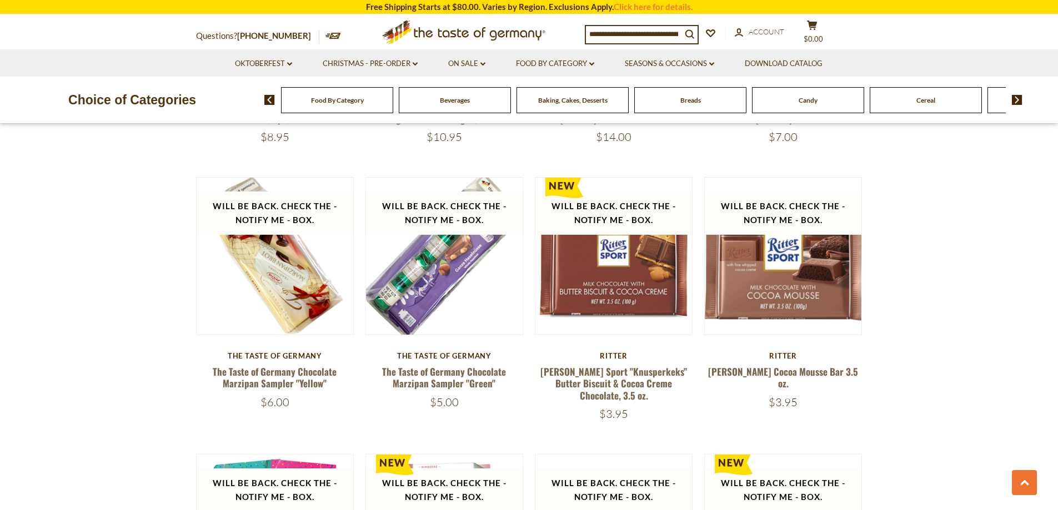
scroll to position [1689, 0]
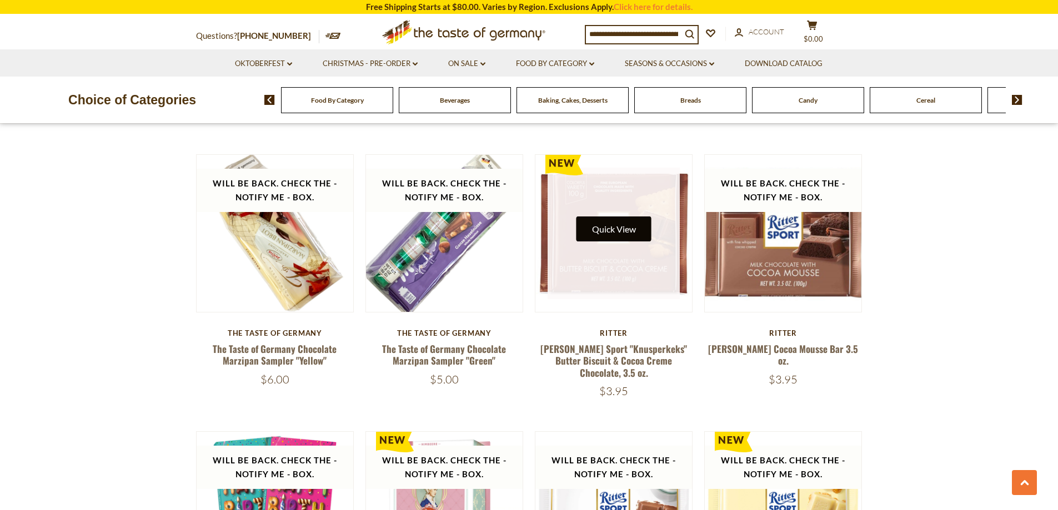
click at [614, 227] on button "Quick View" at bounding box center [613, 229] width 75 height 25
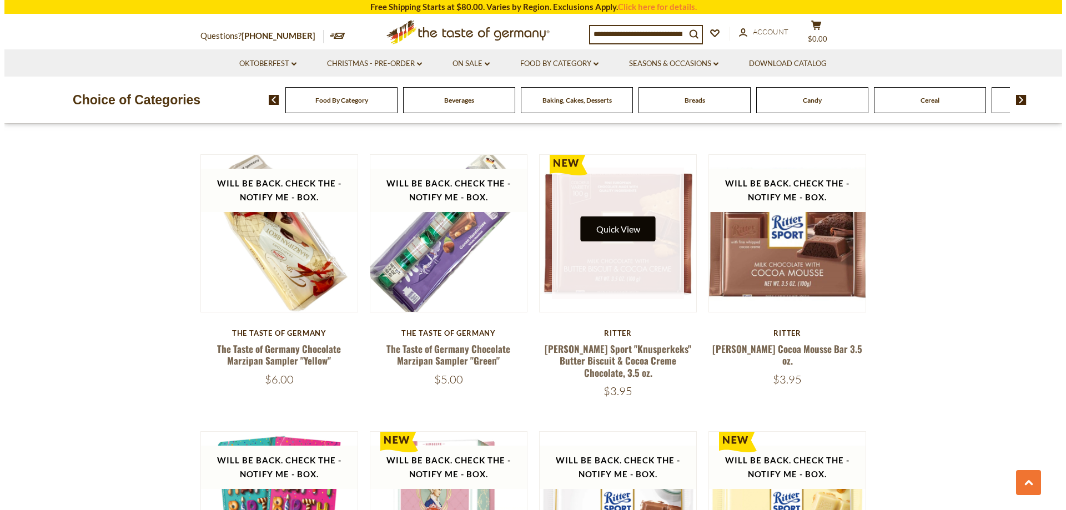
scroll to position [1691, 0]
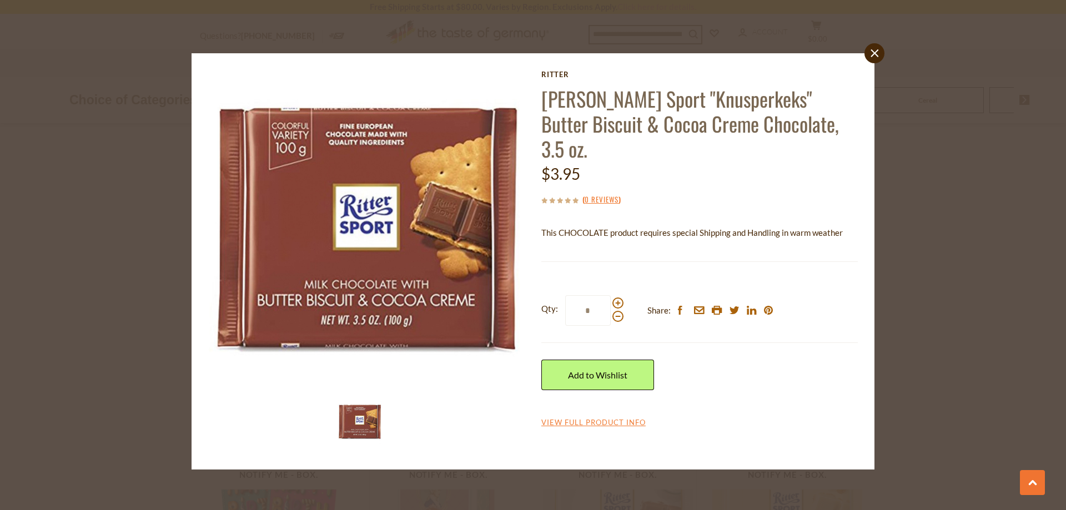
click at [865, 57] on div "close [PERSON_NAME] [PERSON_NAME] Sport "Knusperkeks" Butter Biscuit & Cocoa Cr…" at bounding box center [533, 261] width 683 height 417
click at [870, 57] on link "close" at bounding box center [875, 53] width 20 height 20
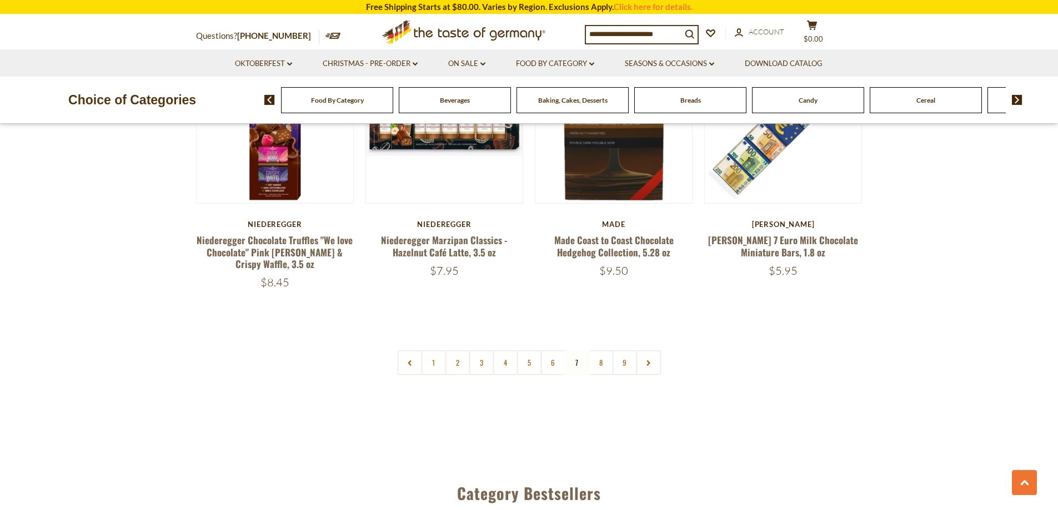
scroll to position [2720, 0]
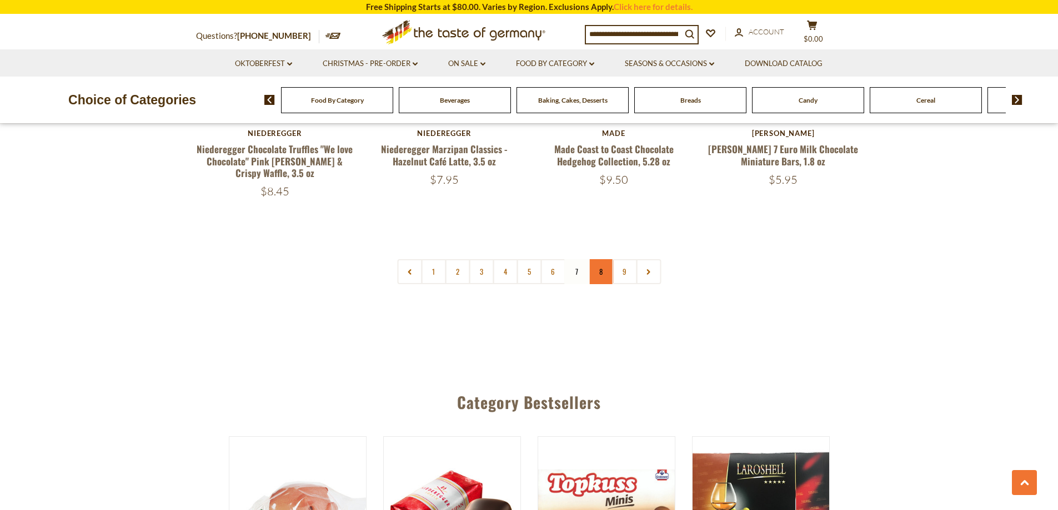
click at [608, 272] on link "8" at bounding box center [600, 271] width 25 height 25
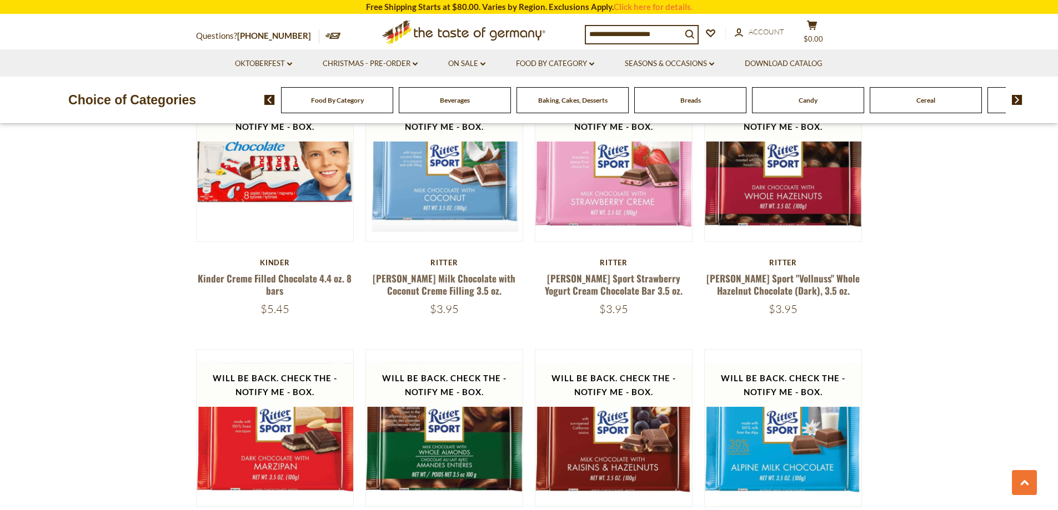
scroll to position [2110, 0]
